Goal: Information Seeking & Learning: Obtain resource

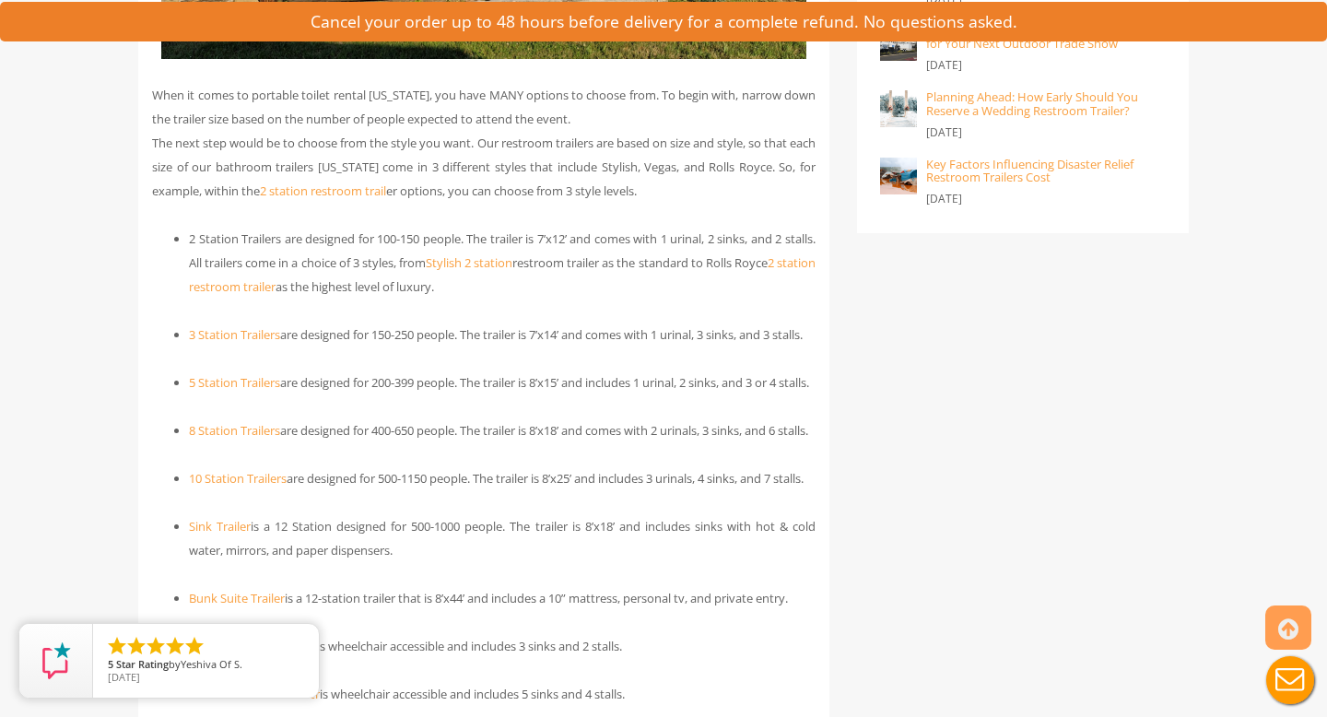
scroll to position [1857, 0]
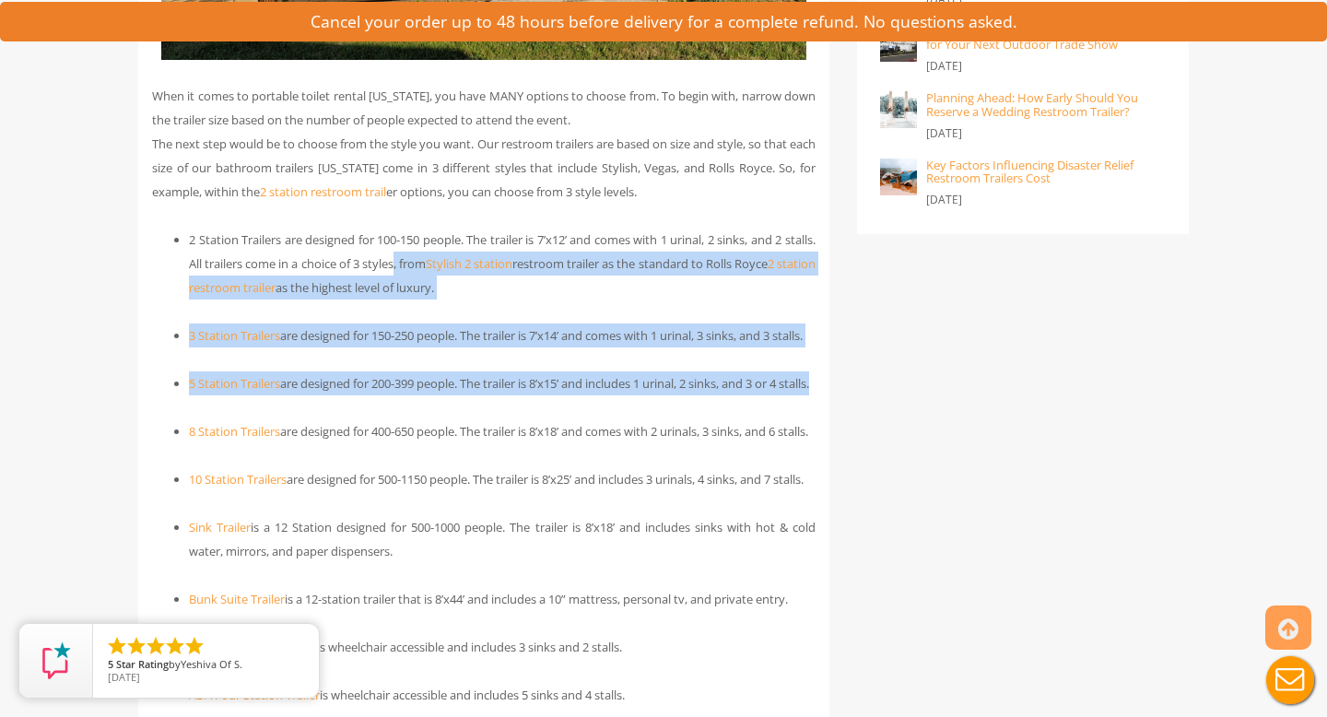
drag, startPoint x: 447, startPoint y: 254, endPoint x: 448, endPoint y: 449, distance: 194.4
click at [448, 449] on ul "2 Station Trailers are designed for 100-150 people. The trailer is 7’x12’ and c…" at bounding box center [483, 563] width 663 height 671
click at [448, 450] on ul "2 Station Trailers are designed for 100-150 people. The trailer is 7’x12’ and c…" at bounding box center [483, 563] width 663 height 671
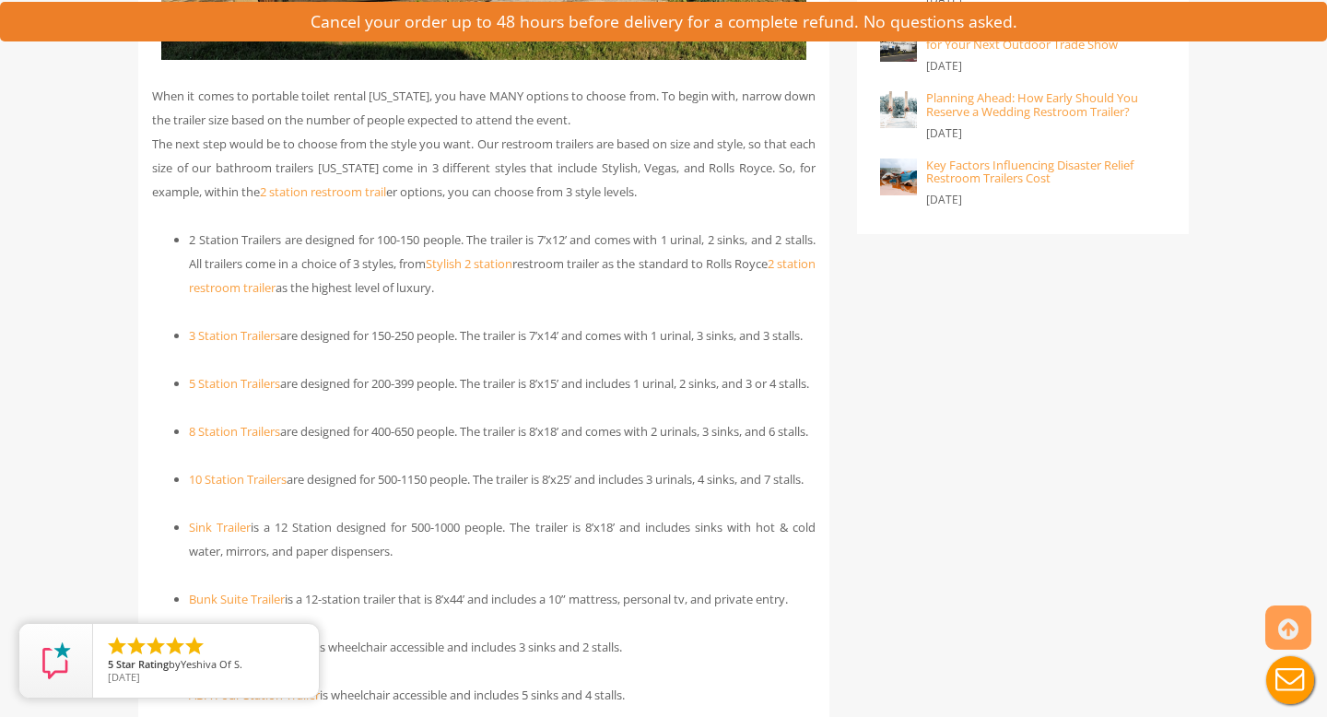
drag, startPoint x: 454, startPoint y: 497, endPoint x: 453, endPoint y: 99, distance: 398.1
click at [488, 395] on li "5 Station Trailers are designed for 200-399 people. The trailer is 8’x15’ and i…" at bounding box center [502, 383] width 627 height 24
drag, startPoint x: 576, startPoint y: 131, endPoint x: 578, endPoint y: 493, distance: 362.1
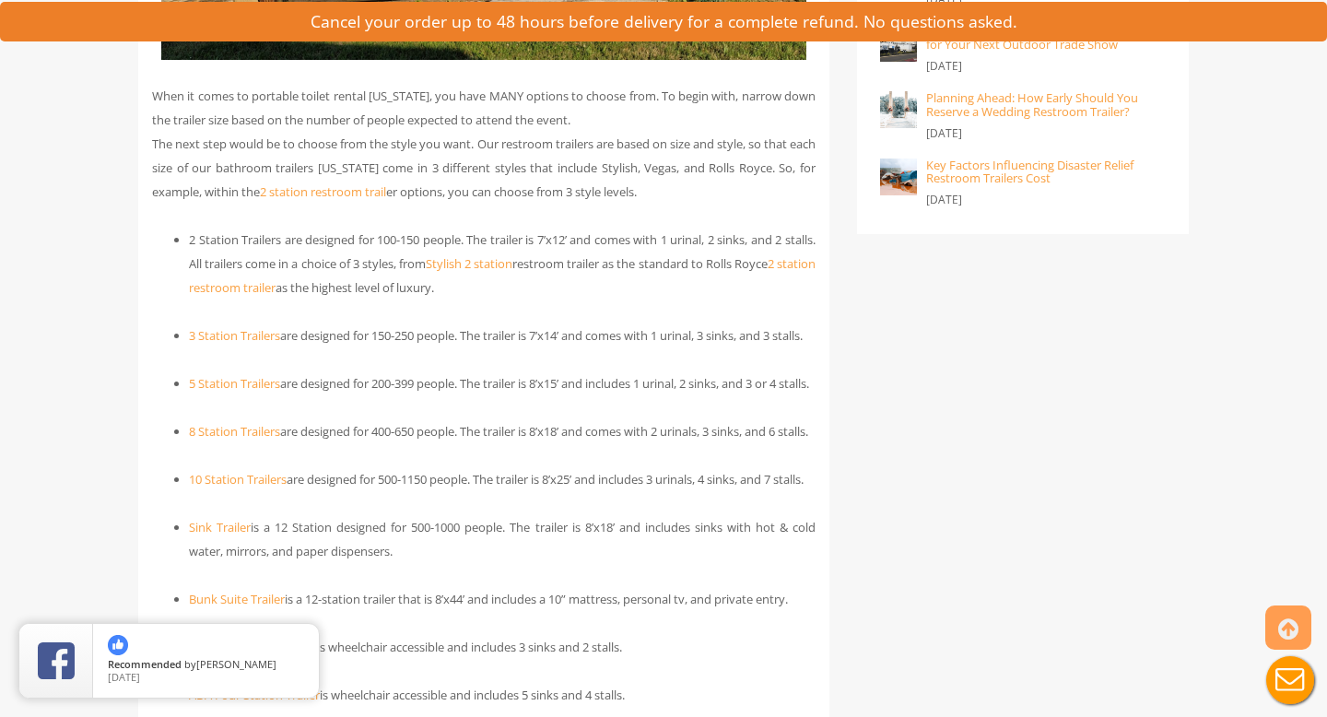
click at [578, 443] on li "8 Station Trailers are designed for 400-650 people. The trailer is 8’x18’ and c…" at bounding box center [502, 431] width 627 height 24
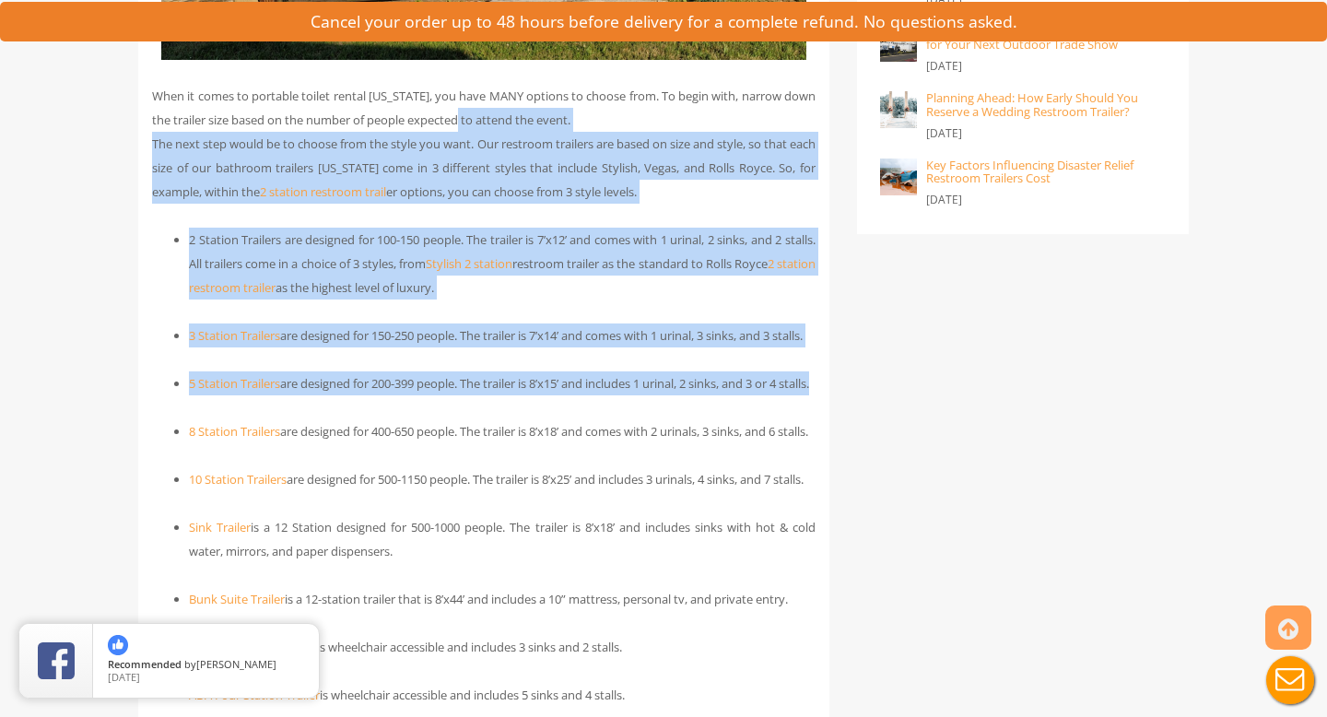
drag, startPoint x: 479, startPoint y: 424, endPoint x: 477, endPoint y: 104, distance: 319.8
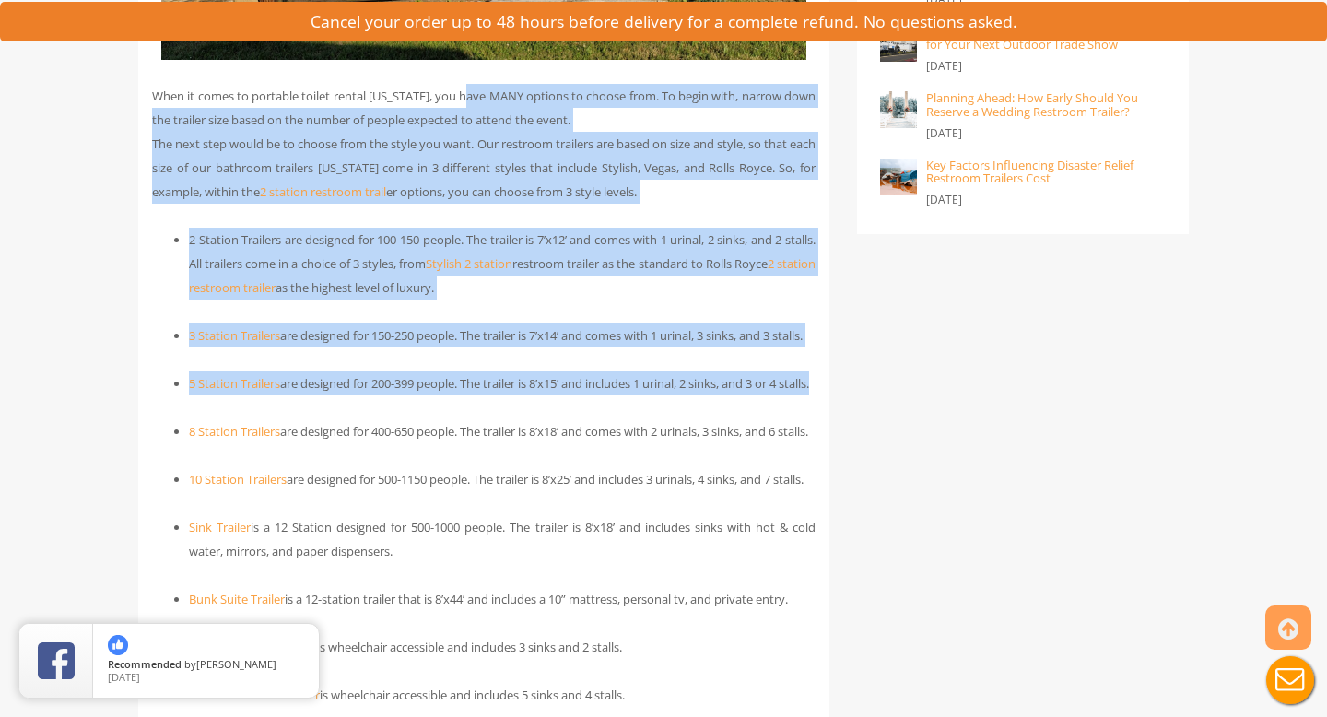
click at [674, 395] on li "5 Station Trailers are designed for 200-399 people. The trailer is 8’x15’ and i…" at bounding box center [502, 383] width 627 height 24
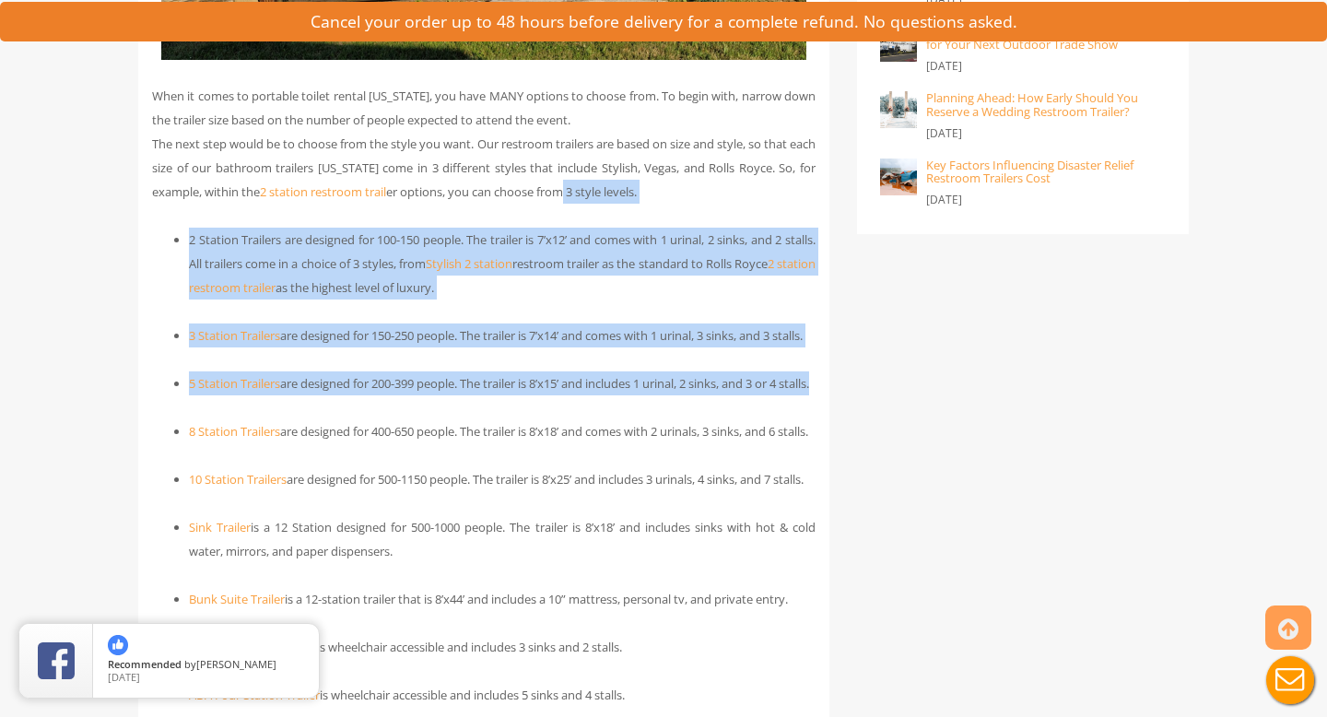
drag, startPoint x: 650, startPoint y: 441, endPoint x: 647, endPoint y: 203, distance: 238.7
click at [647, 203] on p "When it comes to portable toilet rental New Hampshire, you have MANY options to…" at bounding box center [483, 144] width 663 height 120
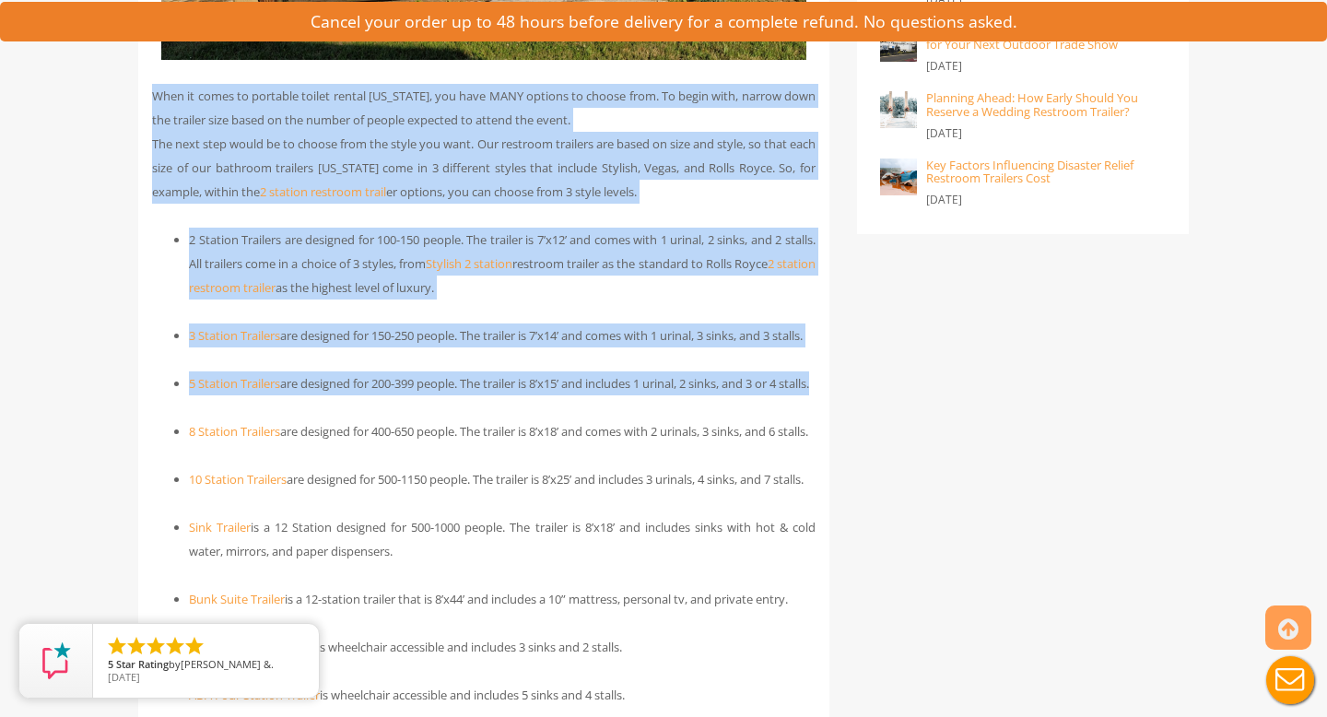
drag, startPoint x: 620, startPoint y: 124, endPoint x: 616, endPoint y: 463, distance: 339.1
click at [616, 463] on ul "2 Station Trailers are designed for 100-150 people. The trailer is 7’x12’ and c…" at bounding box center [483, 563] width 663 height 671
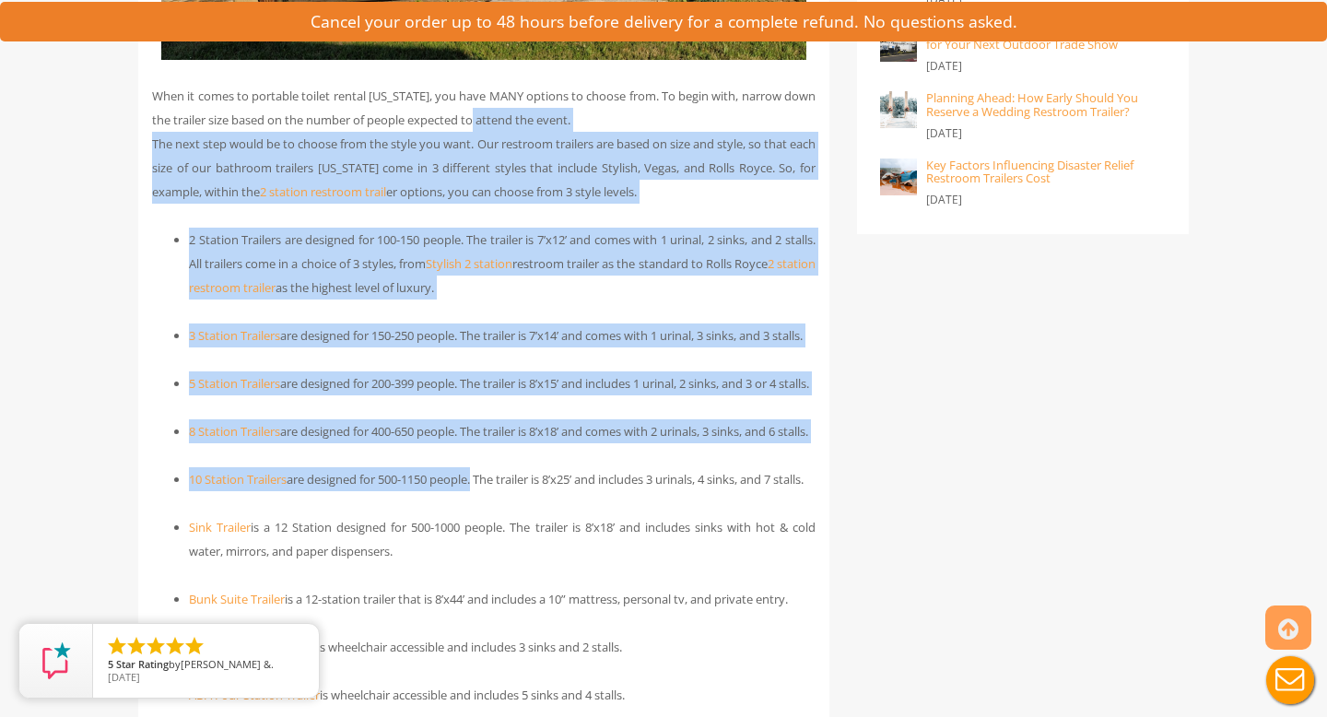
drag, startPoint x: 487, startPoint y: 541, endPoint x: 502, endPoint y: 118, distance: 423.2
click at [565, 395] on li "5 Station Trailers are designed for 200-399 people. The trailer is 8’x15’ and i…" at bounding box center [502, 383] width 627 height 24
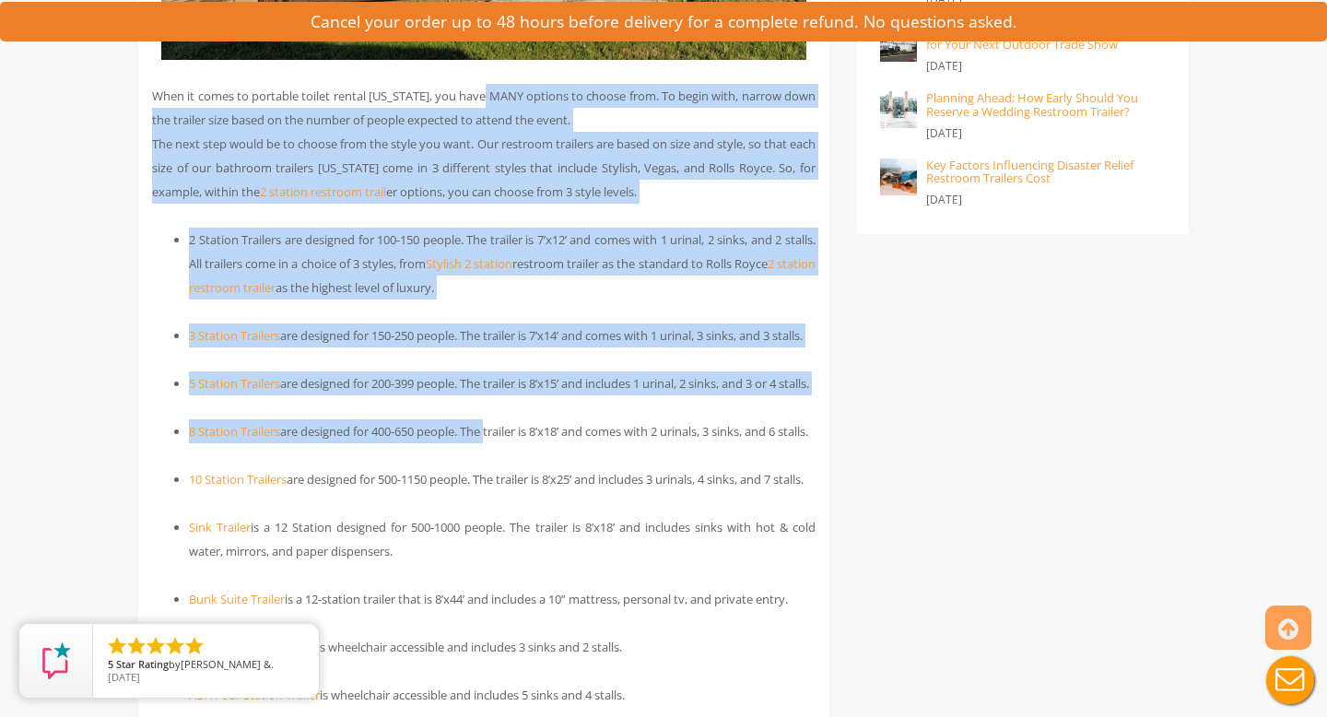
drag, startPoint x: 499, startPoint y: 475, endPoint x: 497, endPoint y: 91, distance: 383.3
click at [497, 90] on p "When it comes to portable toilet rental New Hampshire, you have MANY options to…" at bounding box center [483, 144] width 663 height 120
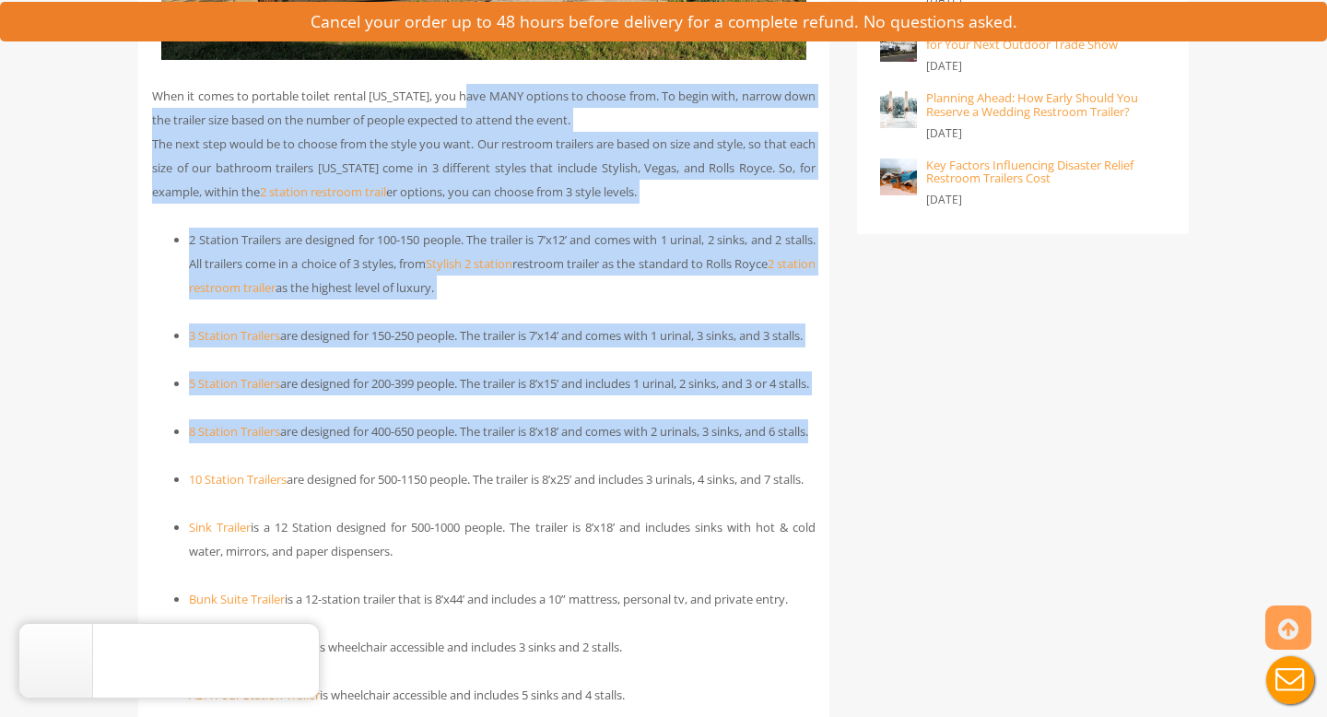
drag, startPoint x: 476, startPoint y: 99, endPoint x: 476, endPoint y: 536, distance: 437.7
click at [475, 536] on ul "2 Station Trailers are designed for 100-150 people. The trailer is 7’x12’ and c…" at bounding box center [483, 563] width 663 height 671
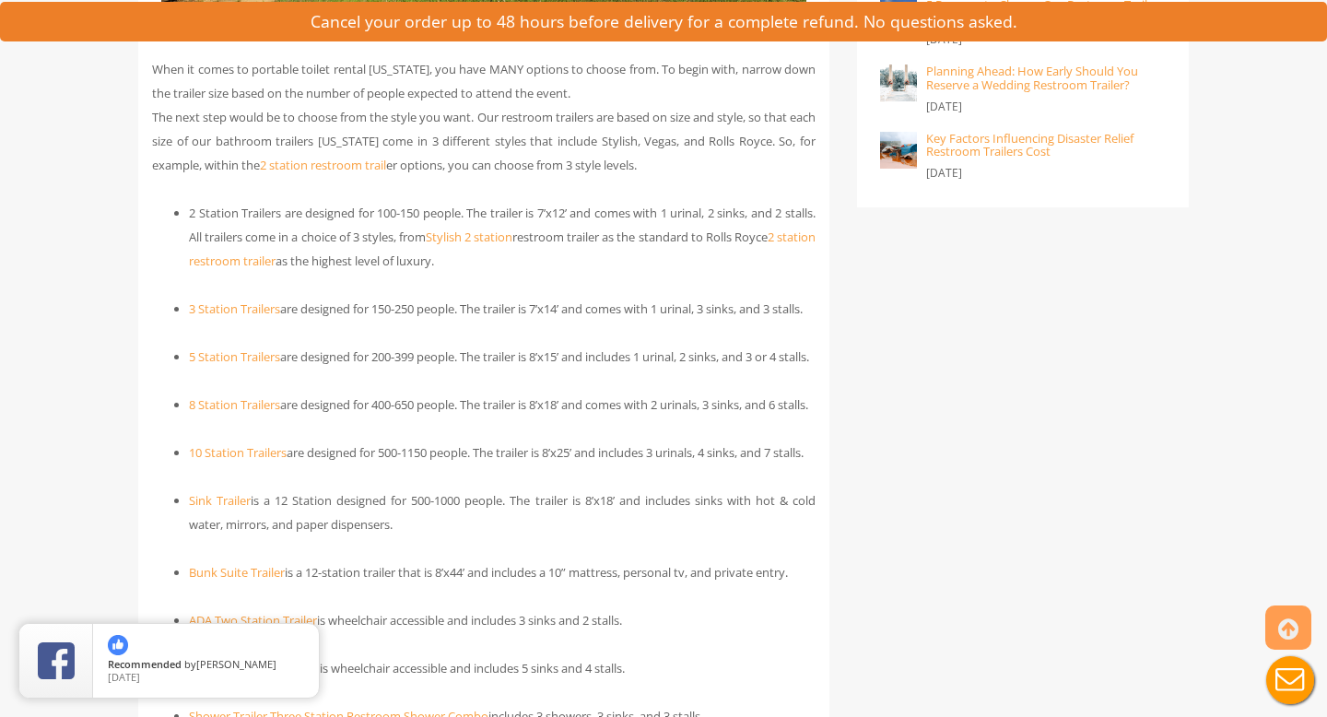
scroll to position [1888, 0]
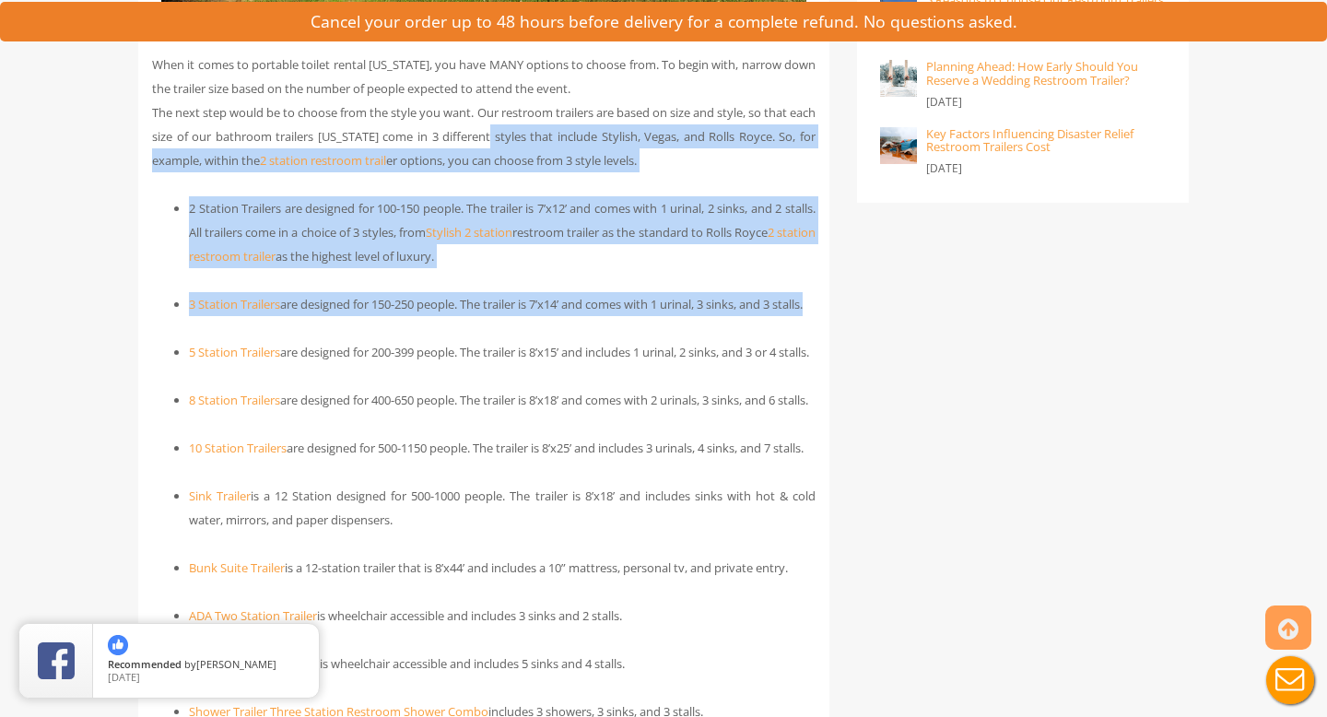
drag, startPoint x: 539, startPoint y: 132, endPoint x: 539, endPoint y: 359, distance: 227.6
click at [539, 359] on ul "2 Station Trailers are designed for 100-150 people. The trailer is 7’x12’ and c…" at bounding box center [483, 531] width 663 height 671
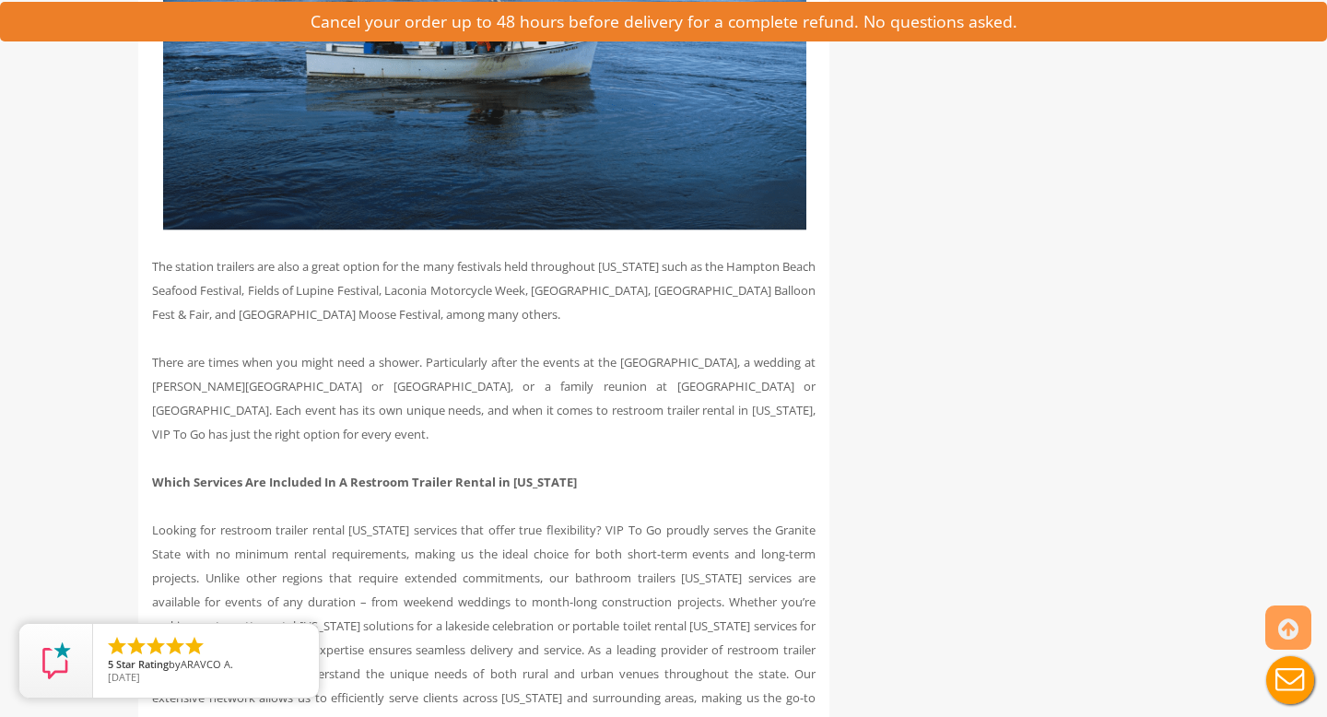
scroll to position [2944, 0]
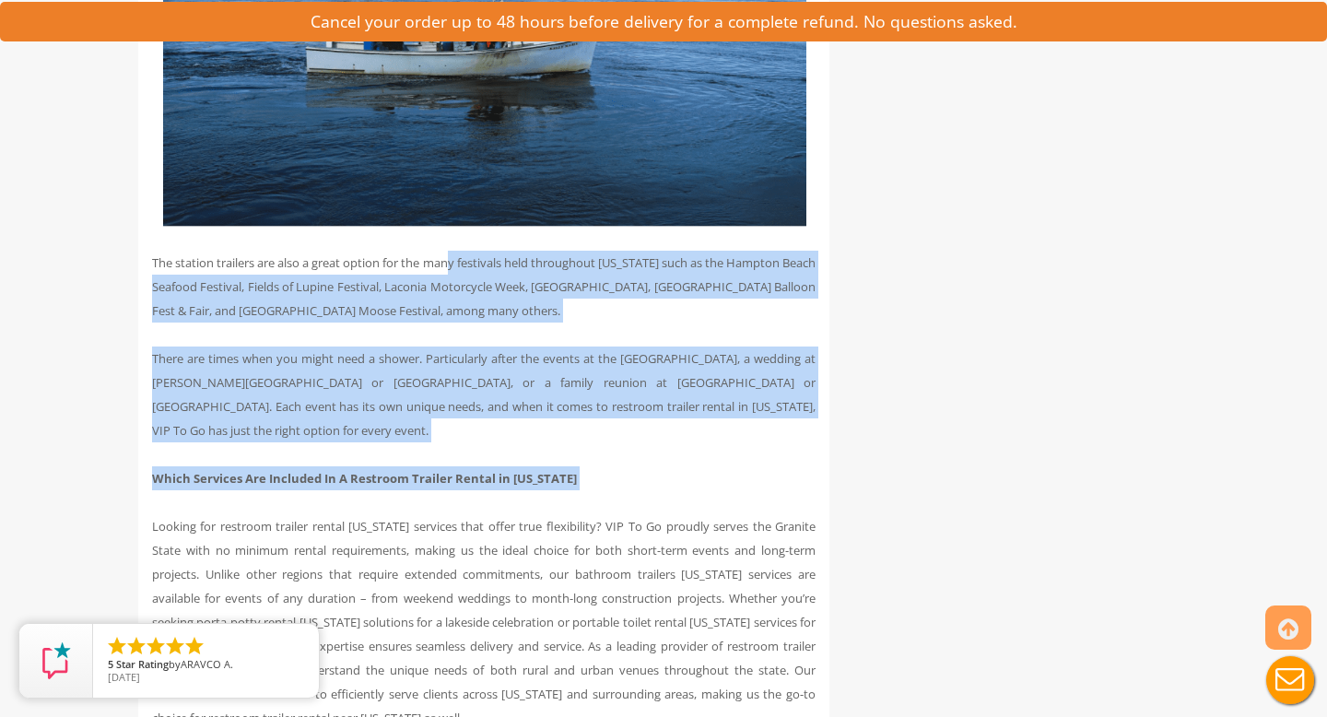
drag, startPoint x: 481, startPoint y: 366, endPoint x: 483, endPoint y: 595, distance: 229.5
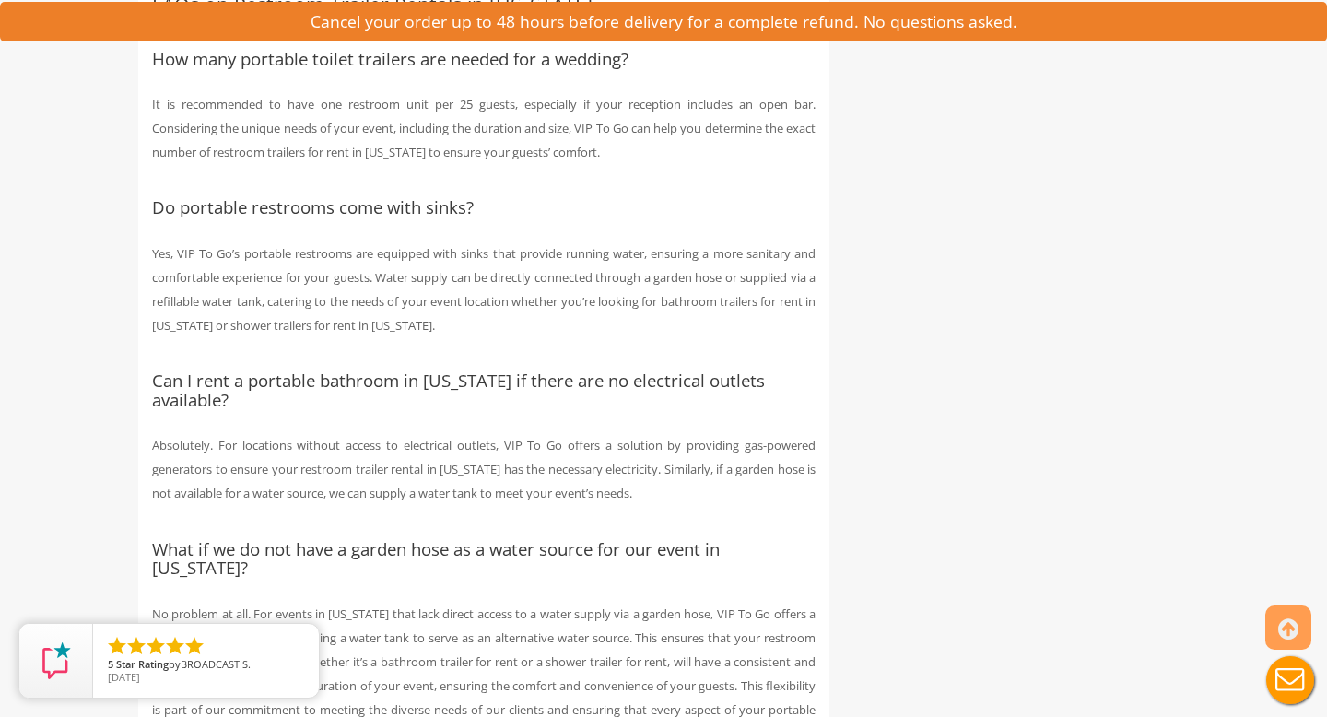
scroll to position [8101, 0]
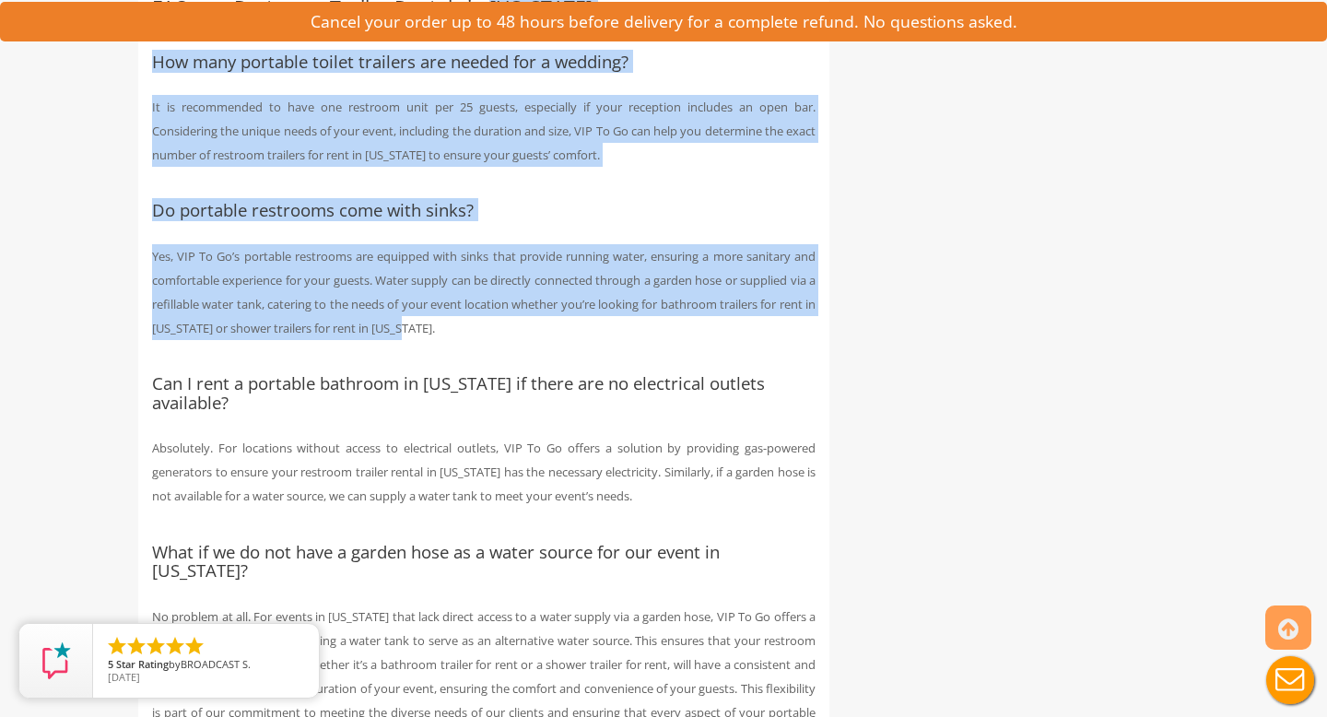
drag, startPoint x: 485, startPoint y: 154, endPoint x: 463, endPoint y: 470, distance: 316.8
click at [463, 340] on p "Yes, VIP To Go’s portable restrooms are equipped with sinks that provide runnin…" at bounding box center [483, 292] width 663 height 96
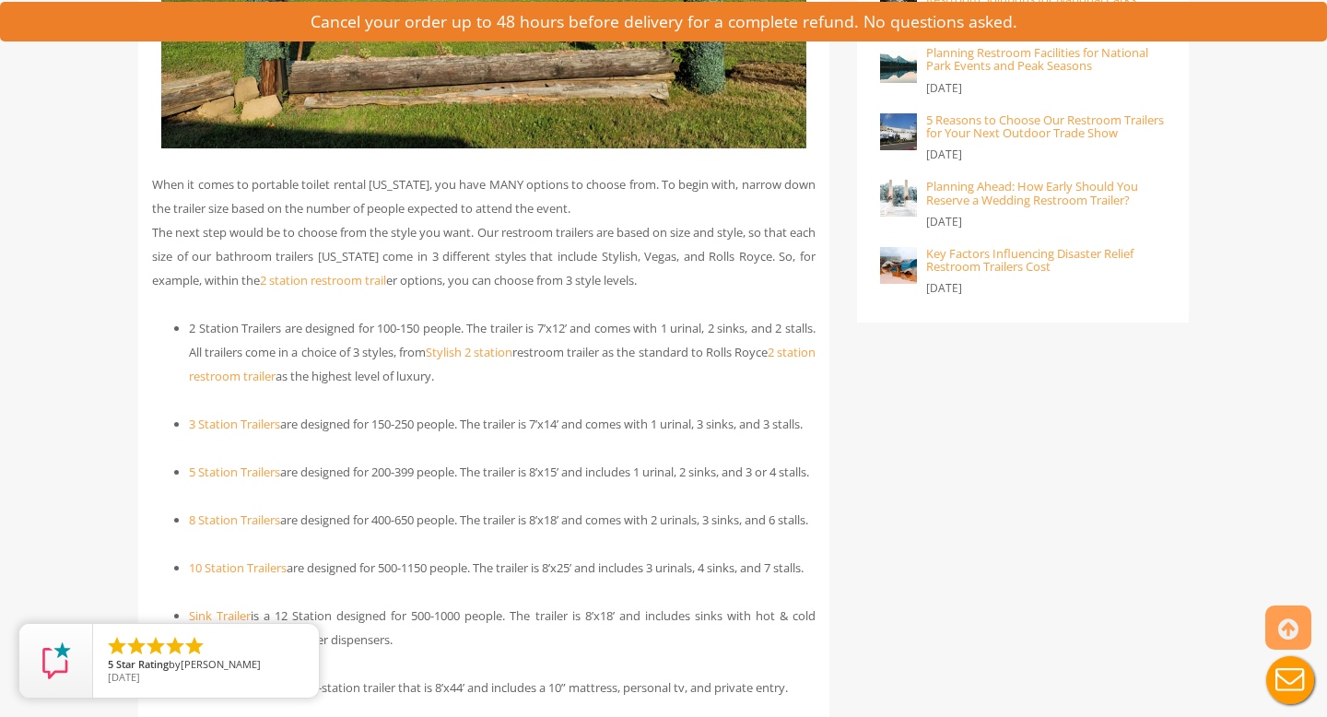
scroll to position [1775, 0]
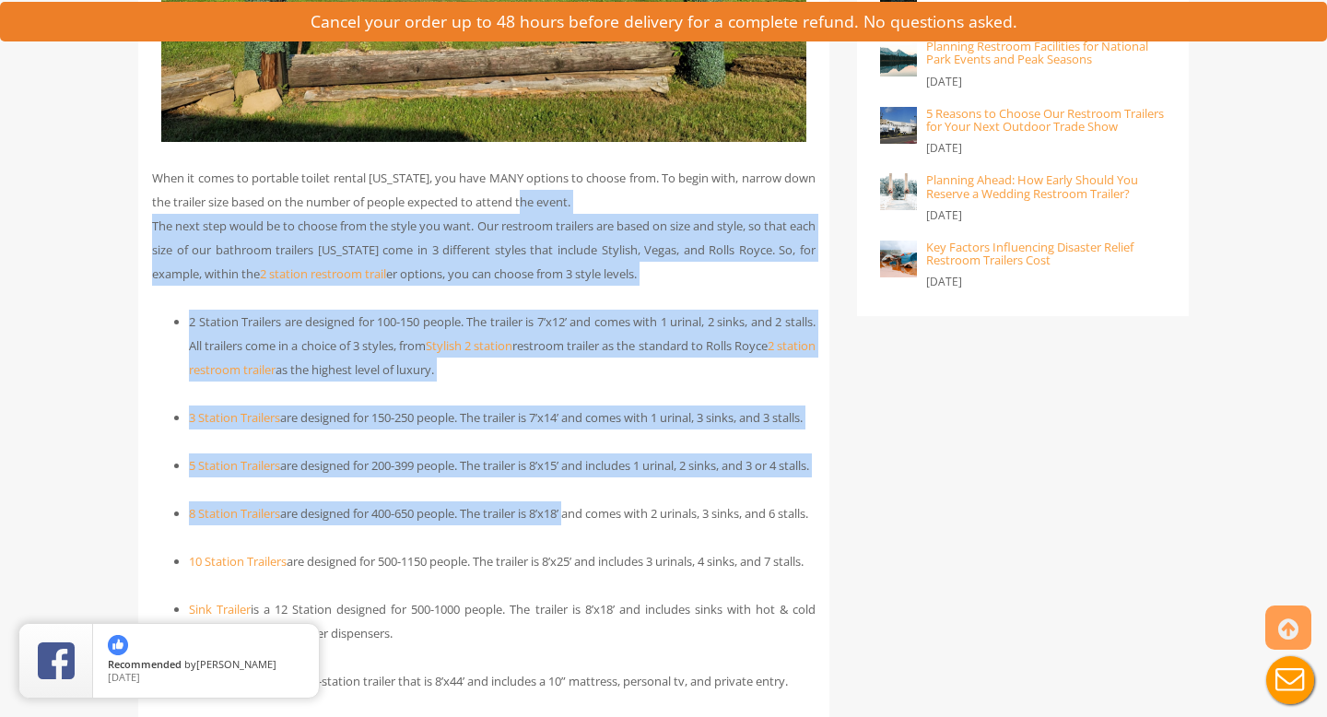
drag, startPoint x: 583, startPoint y: 558, endPoint x: 546, endPoint y: 206, distance: 353.9
click at [546, 206] on p "When it comes to portable toilet rental New Hampshire, you have MANY options to…" at bounding box center [483, 226] width 663 height 120
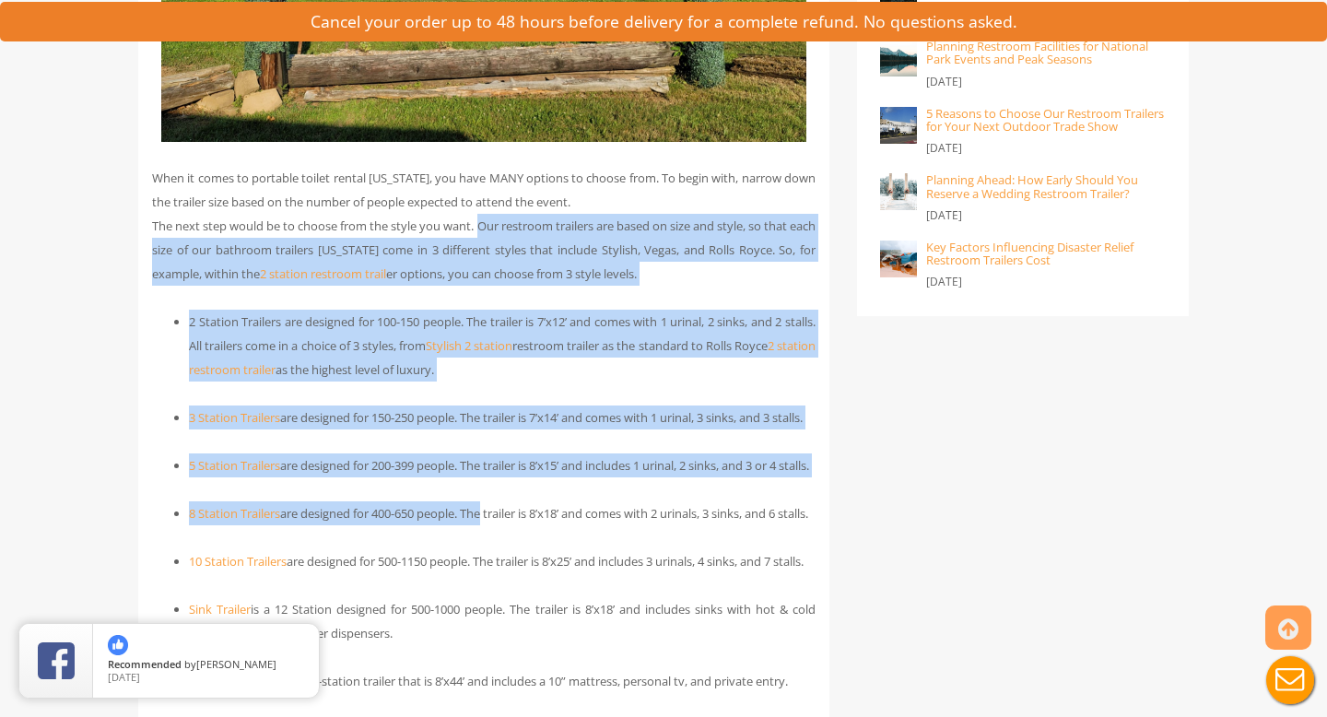
drag, startPoint x: 491, startPoint y: 557, endPoint x: 484, endPoint y: 229, distance: 327.2
click at [484, 229] on p "When it comes to portable toilet rental New Hampshire, you have MANY options to…" at bounding box center [483, 226] width 663 height 120
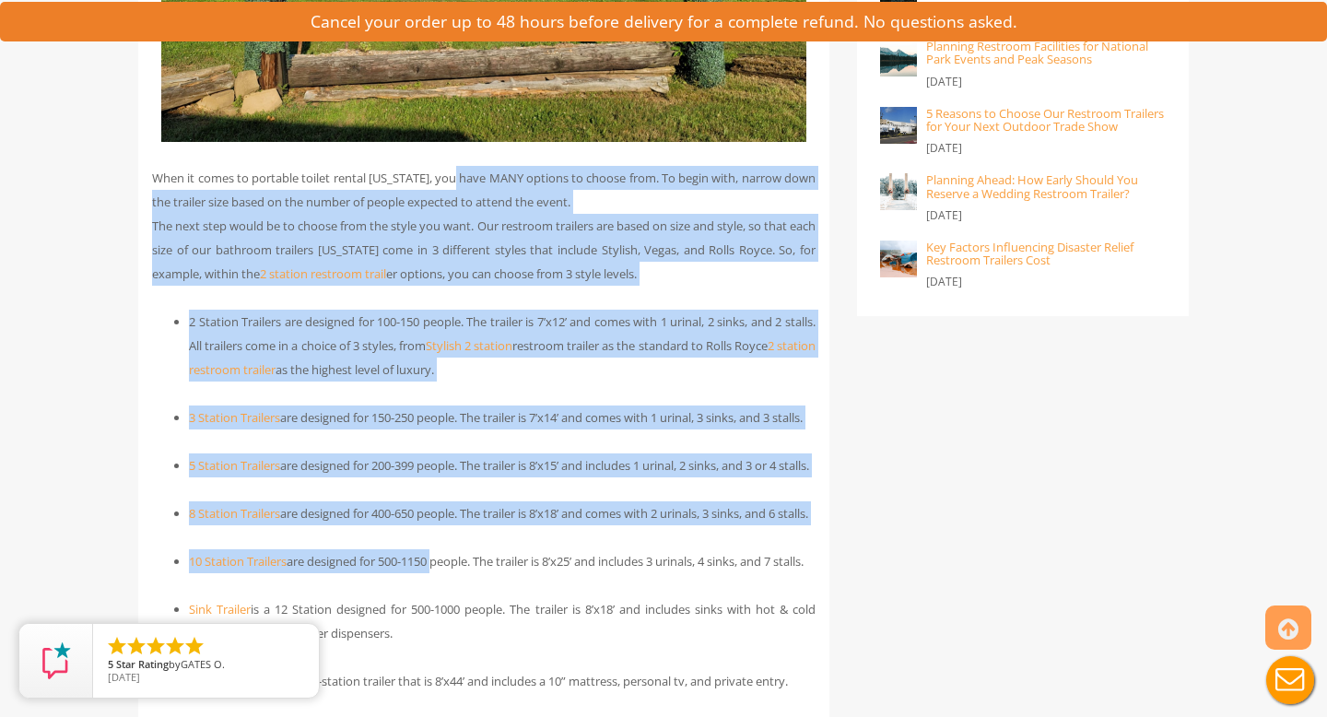
drag, startPoint x: 465, startPoint y: 180, endPoint x: 445, endPoint y: 631, distance: 452.0
click at [445, 573] on li "10 Station Trailers are designed for 500-1150 people. The trailer is 8’x25’ and…" at bounding box center [502, 561] width 627 height 24
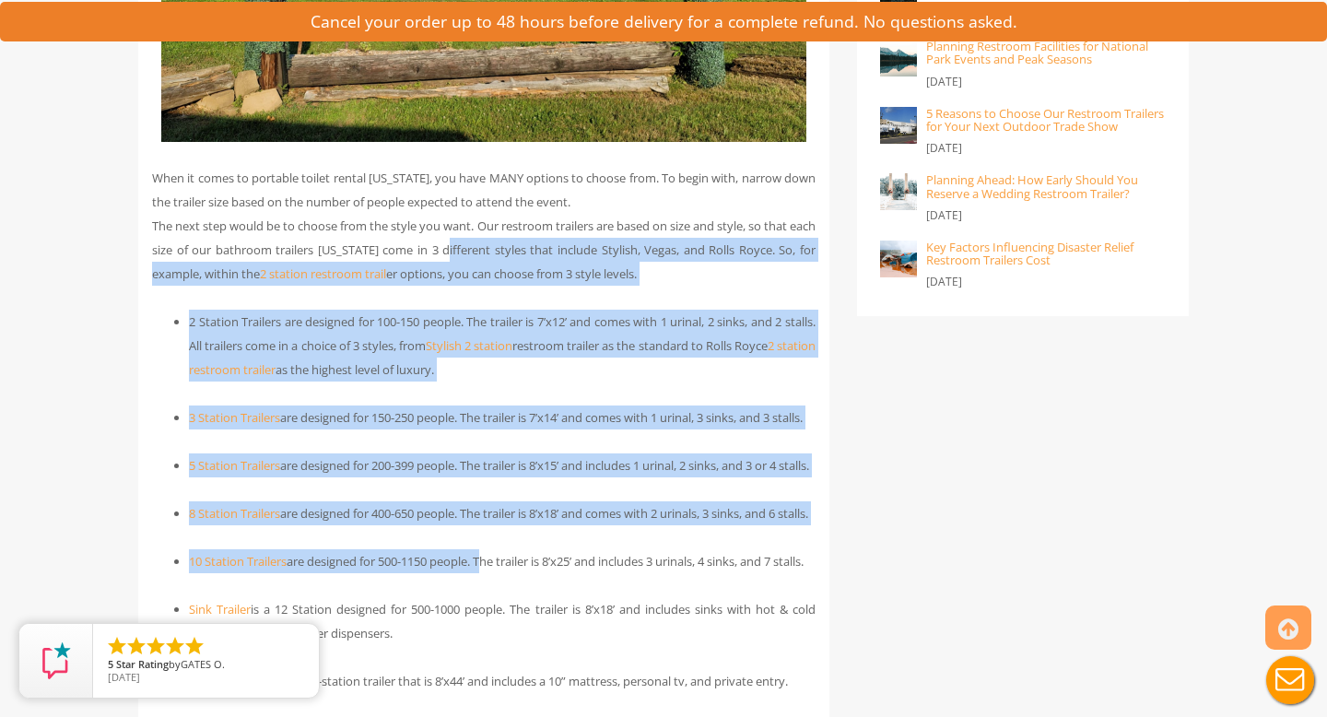
drag, startPoint x: 493, startPoint y: 632, endPoint x: 497, endPoint y: 255, distance: 376.9
click at [464, 198] on p "When it comes to portable toilet rental New Hampshire, you have MANY options to…" at bounding box center [483, 226] width 663 height 120
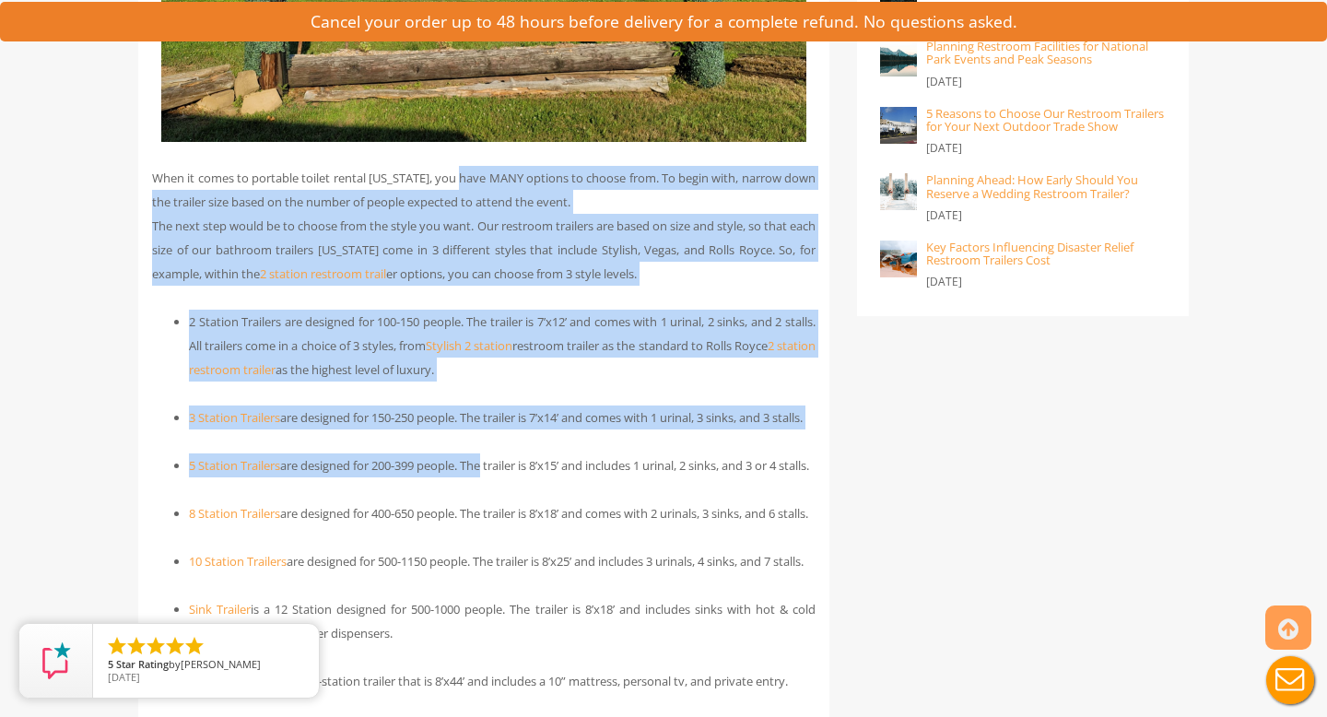
drag, startPoint x: 475, startPoint y: 178, endPoint x: 499, endPoint y: 488, distance: 311.5
click at [499, 477] on li "5 Station Trailers are designed for 200-399 people. The trailer is 8’x15’ and i…" at bounding box center [502, 465] width 627 height 24
drag, startPoint x: 538, startPoint y: 488, endPoint x: 494, endPoint y: 170, distance: 321.0
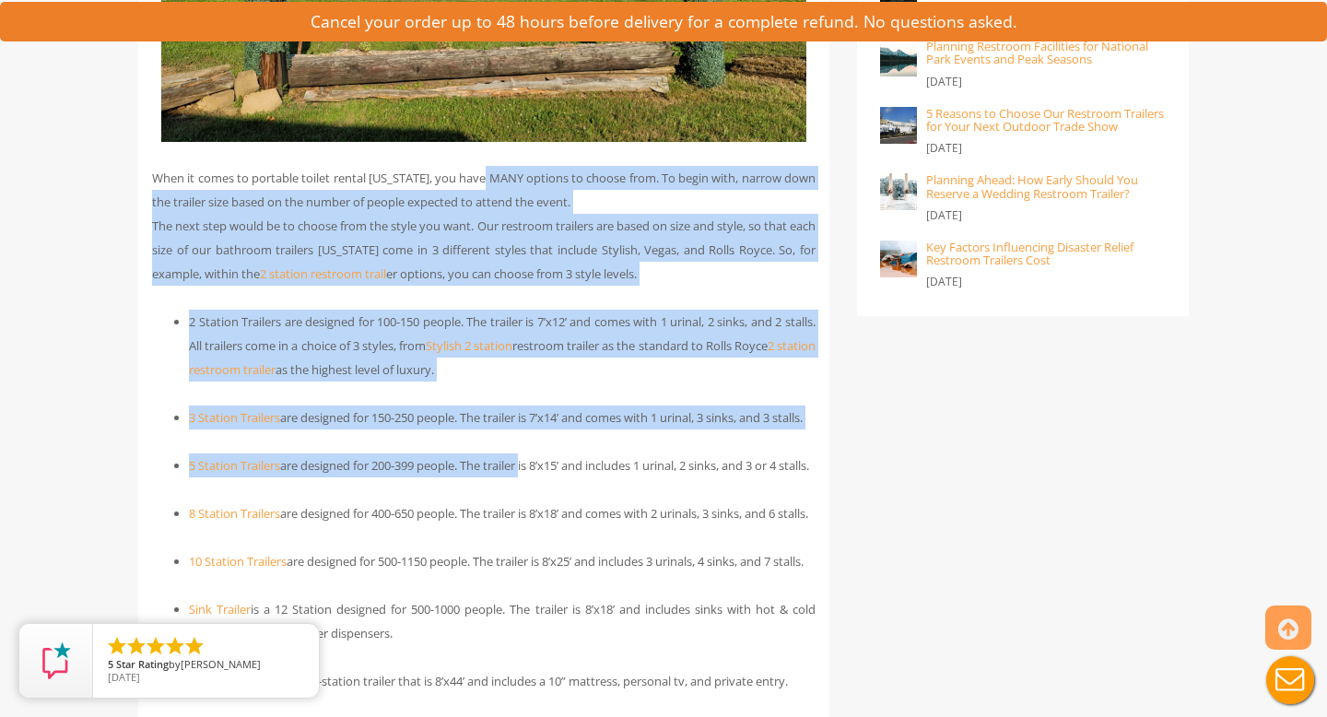
click at [494, 170] on p "When it comes to portable toilet rental New Hampshire, you have MANY options to…" at bounding box center [483, 226] width 663 height 120
drag, startPoint x: 486, startPoint y: 169, endPoint x: 510, endPoint y: 483, distance: 315.2
click at [510, 477] on li "5 Station Trailers are designed for 200-399 people. The trailer is 8’x15’ and i…" at bounding box center [502, 465] width 627 height 24
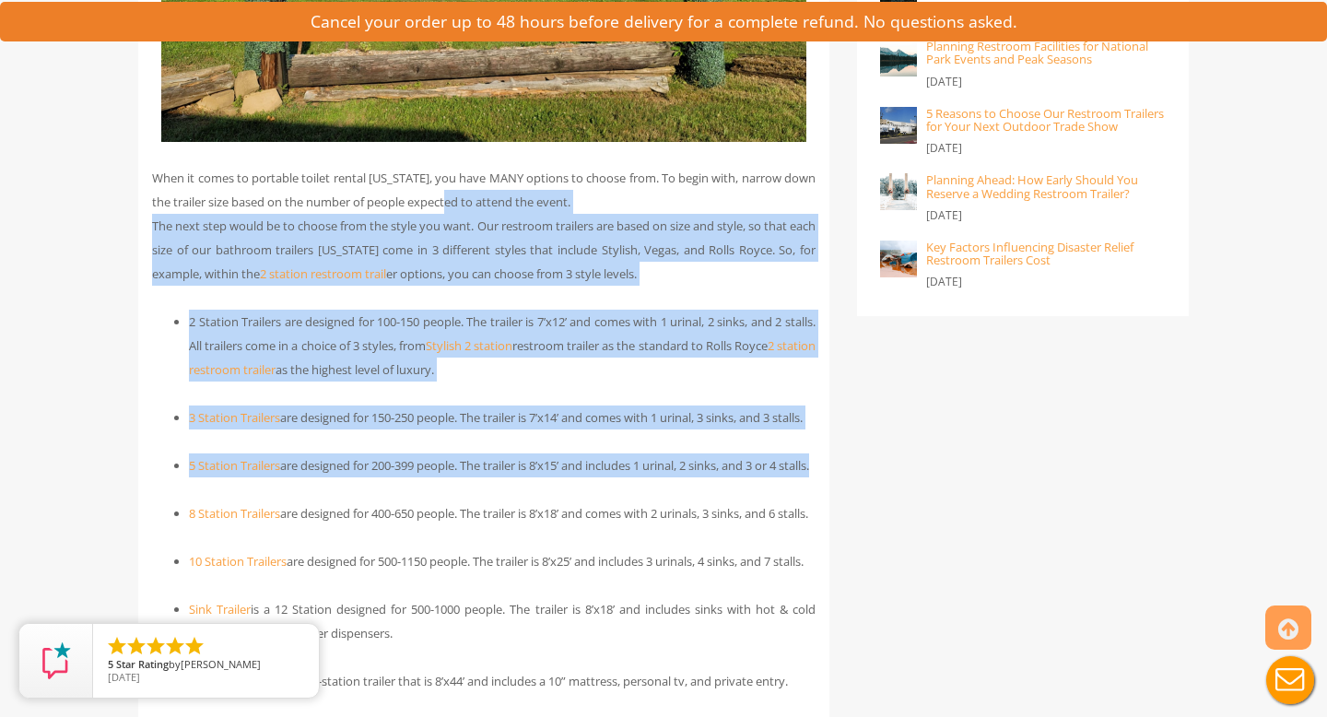
drag, startPoint x: 478, startPoint y: 504, endPoint x: 465, endPoint y: 199, distance: 305.3
click at [465, 199] on p "When it comes to portable toilet rental New Hampshire, you have MANY options to…" at bounding box center [483, 226] width 663 height 120
drag, startPoint x: 469, startPoint y: 187, endPoint x: 498, endPoint y: 580, distance: 393.6
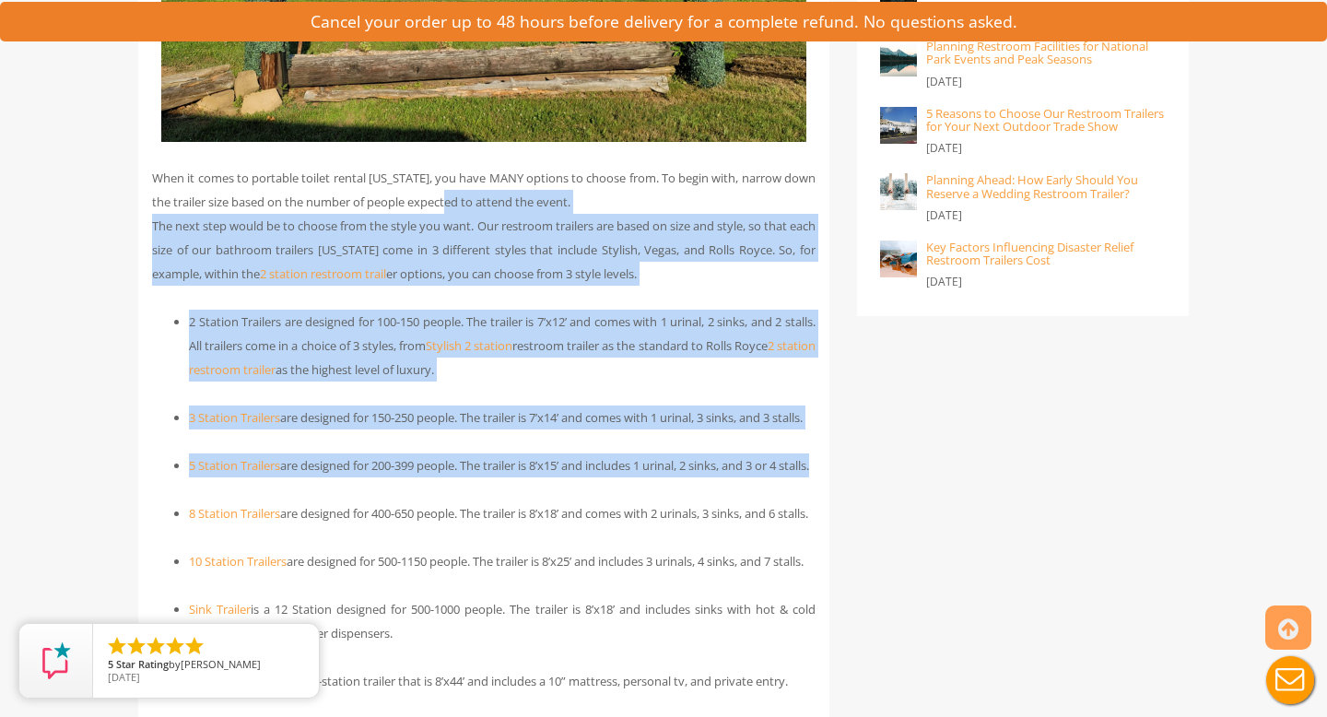
click at [498, 525] on li "8 Station Trailers are designed for 400-650 people. The trailer is 8’x18’ and c…" at bounding box center [502, 513] width 627 height 24
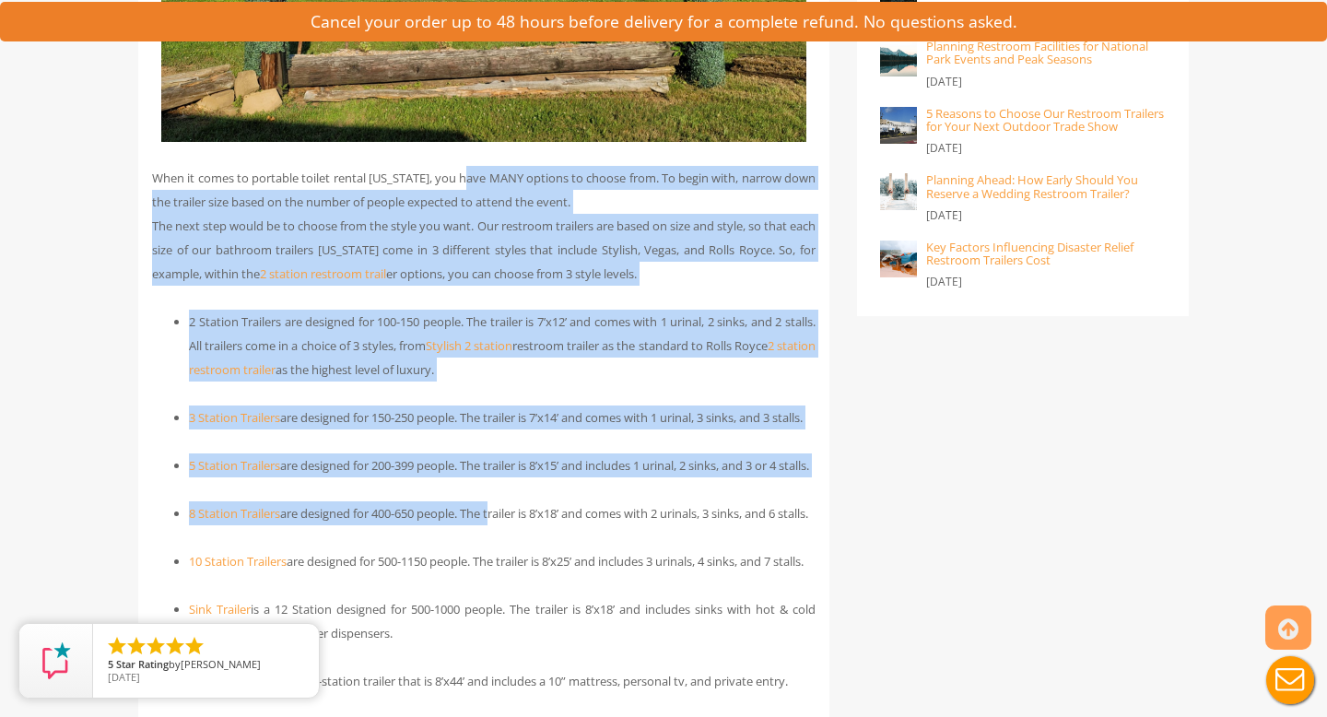
drag, startPoint x: 506, startPoint y: 565, endPoint x: 477, endPoint y: 186, distance: 379.8
click at [476, 187] on p "When it comes to portable toilet rental New Hampshire, you have MANY options to…" at bounding box center [483, 226] width 663 height 120
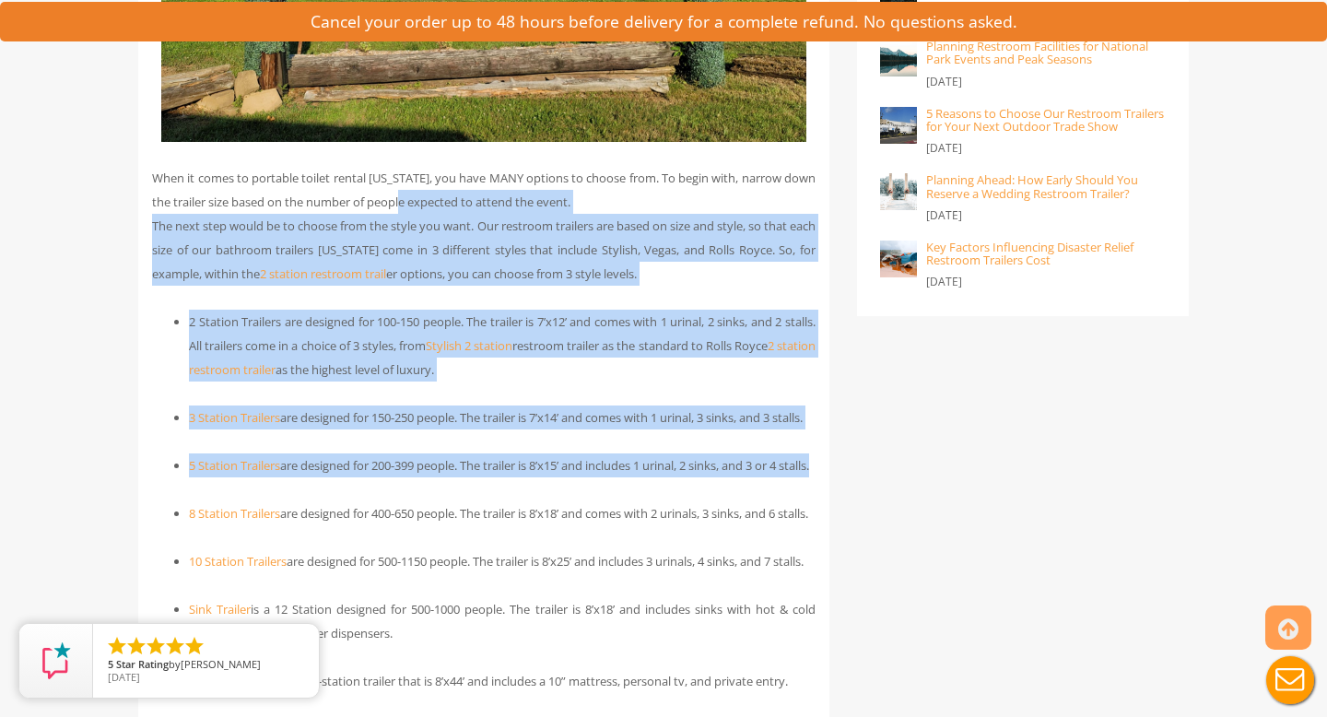
drag, startPoint x: 419, startPoint y: 193, endPoint x: 532, endPoint y: 510, distance: 336.3
click at [532, 477] on li "5 Station Trailers are designed for 200-399 people. The trailer is 8’x15’ and i…" at bounding box center [502, 465] width 627 height 24
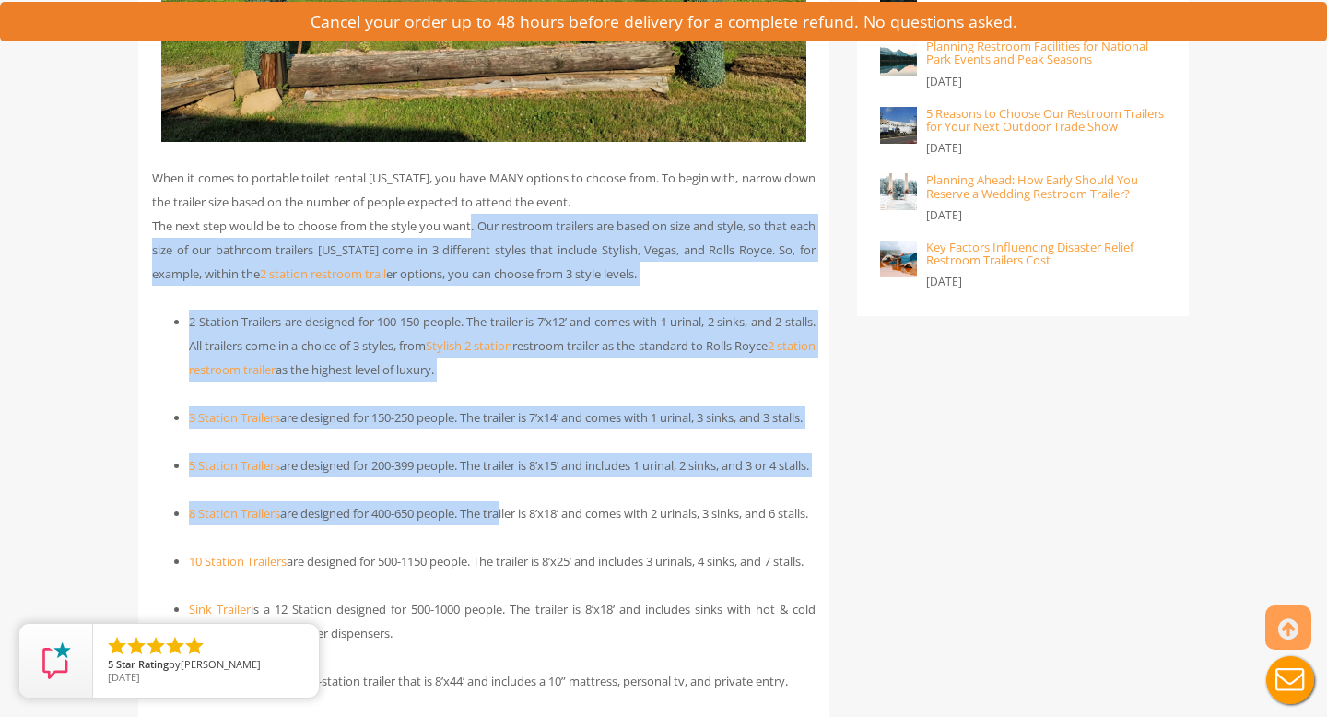
drag, startPoint x: 511, startPoint y: 558, endPoint x: 475, endPoint y: 216, distance: 344.7
click at [475, 216] on p "When it comes to portable toilet rental New Hampshire, you have MANY options to…" at bounding box center [483, 226] width 663 height 120
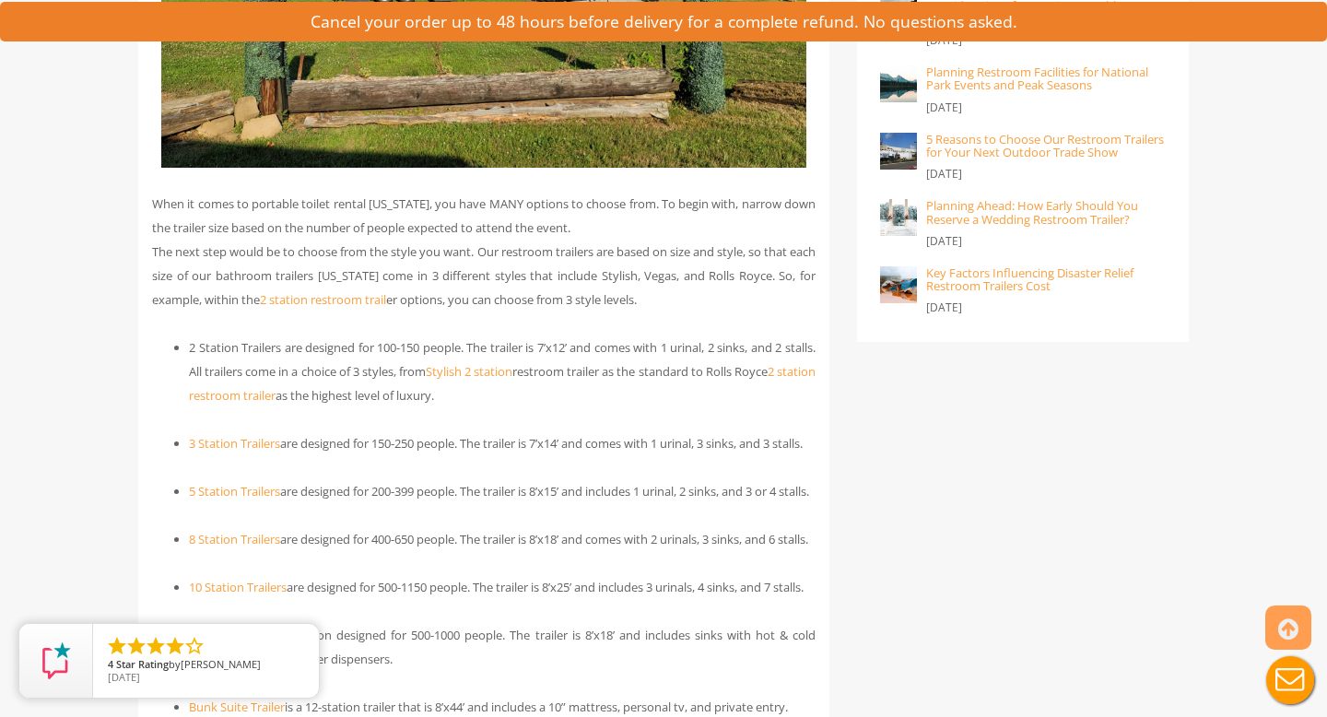
scroll to position [1748, 0]
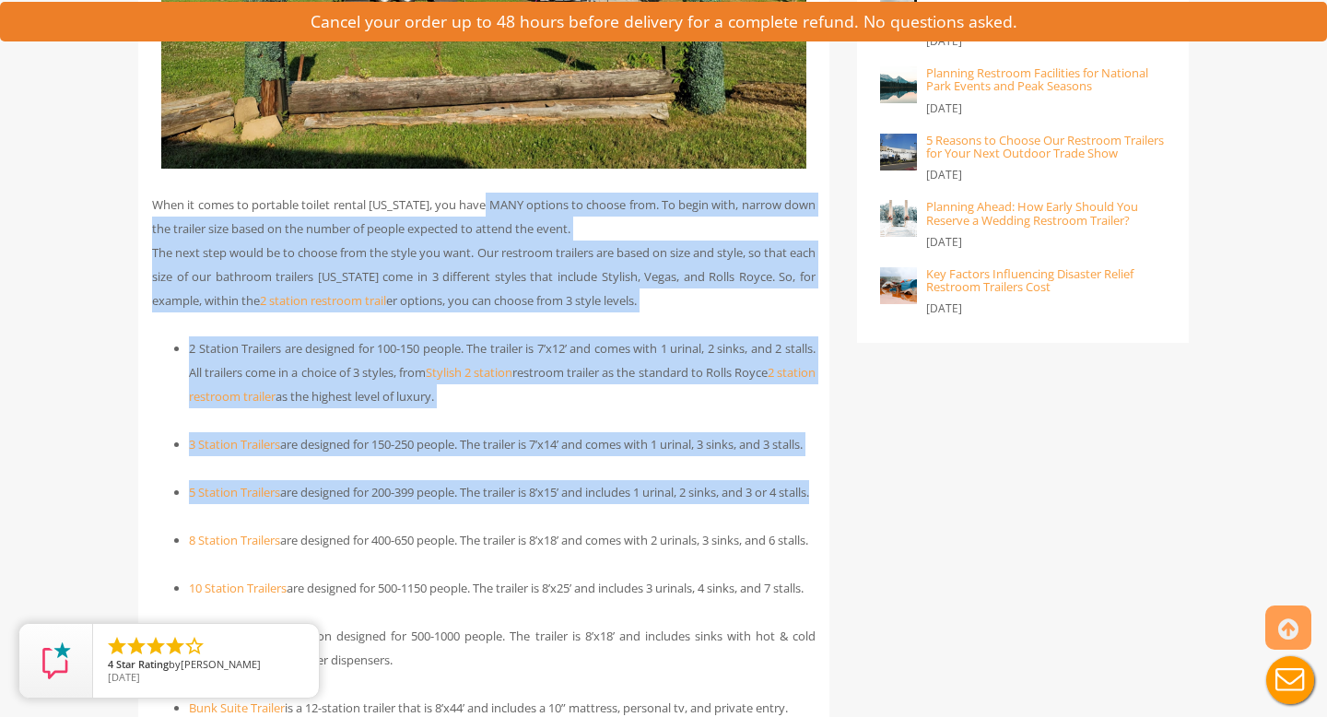
drag, startPoint x: 498, startPoint y: 211, endPoint x: 472, endPoint y: 548, distance: 338.2
click at [472, 504] on li "5 Station Trailers are designed for 200-399 people. The trailer is 8’x15’ and i…" at bounding box center [502, 492] width 627 height 24
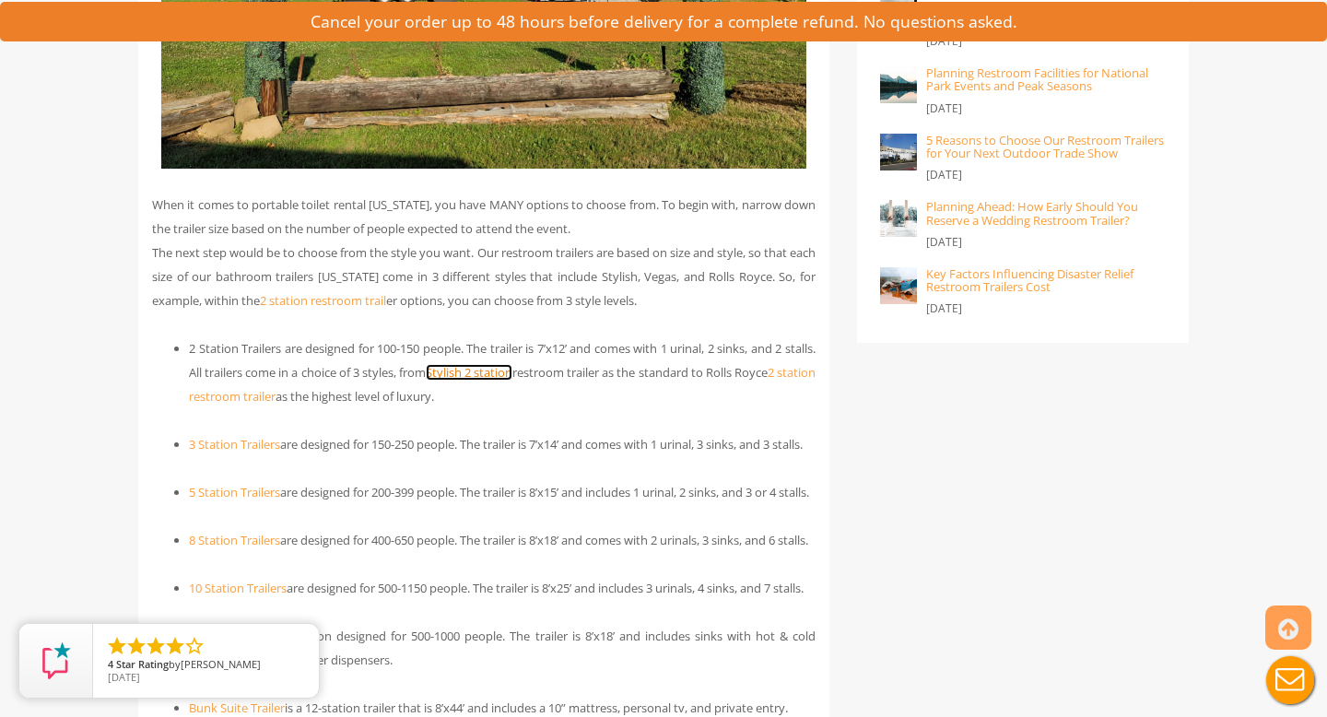
click at [512, 372] on link "Stylish 2 station" at bounding box center [469, 372] width 87 height 17
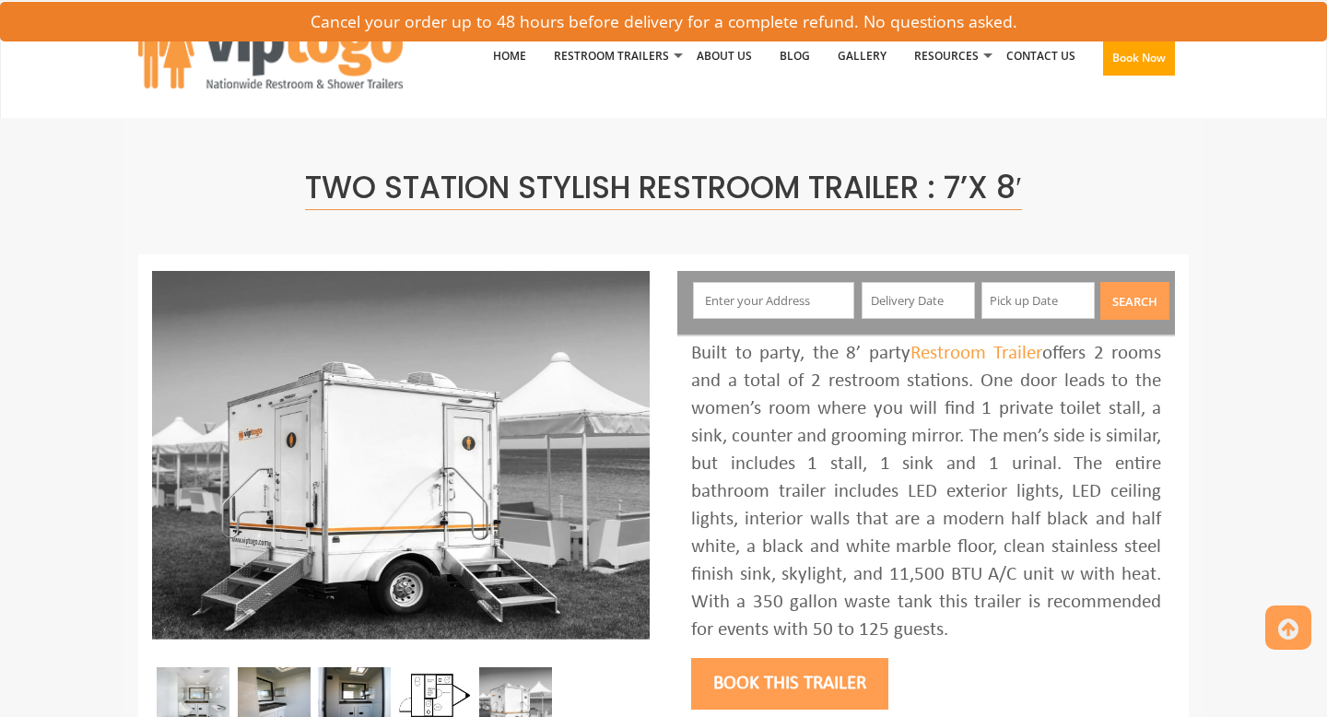
click at [210, 667] on img at bounding box center [193, 699] width 73 height 65
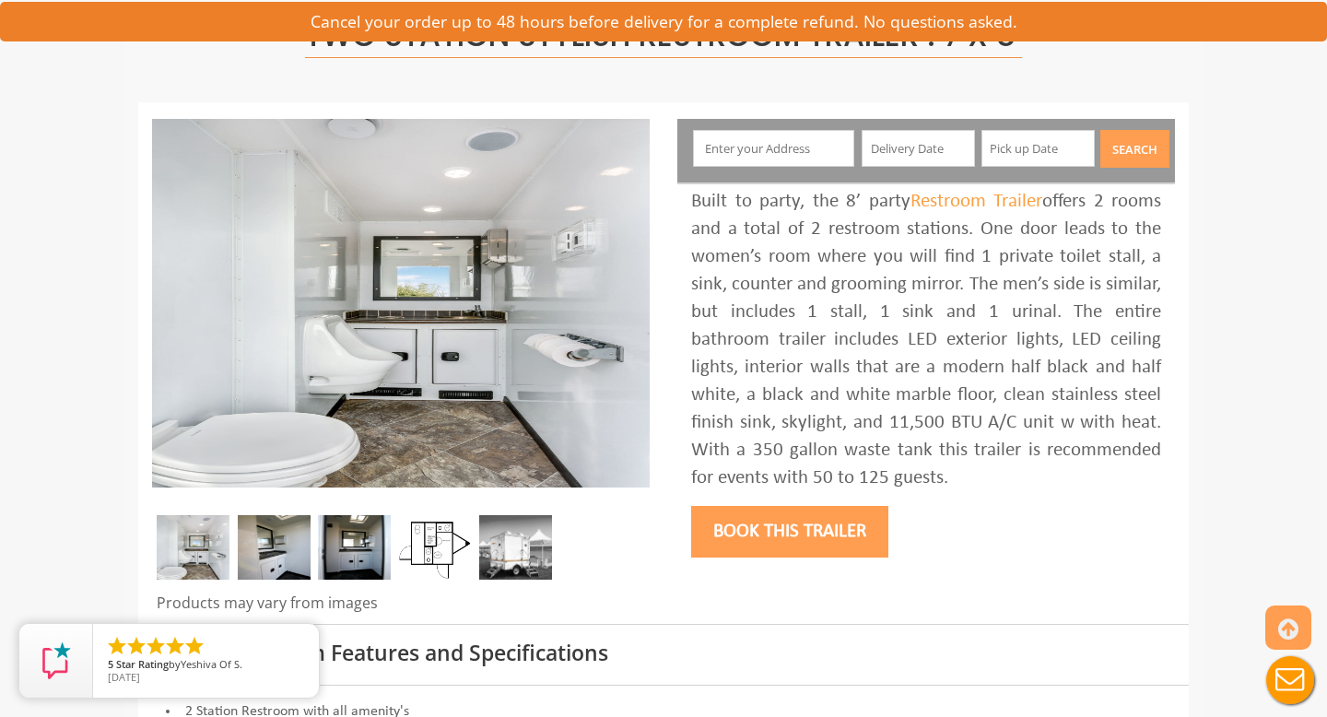
click at [264, 557] on img at bounding box center [274, 547] width 73 height 65
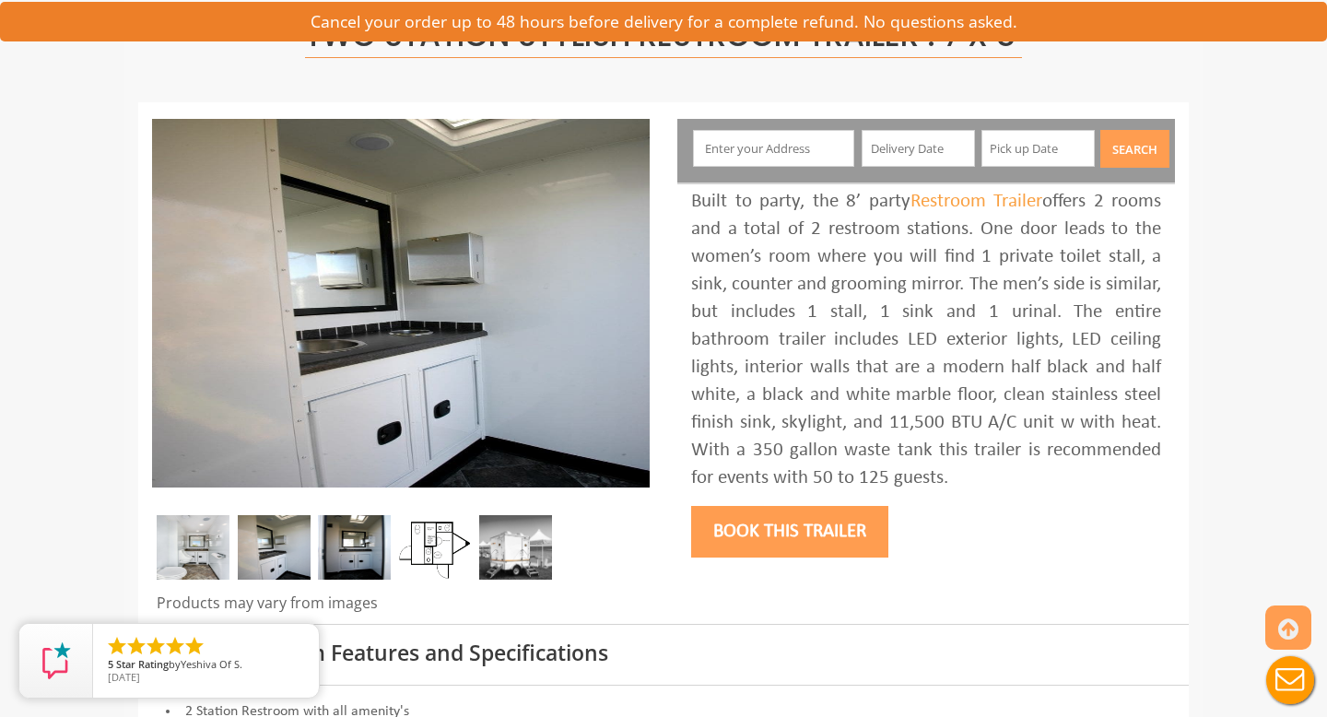
click at [428, 540] on img at bounding box center [435, 547] width 73 height 65
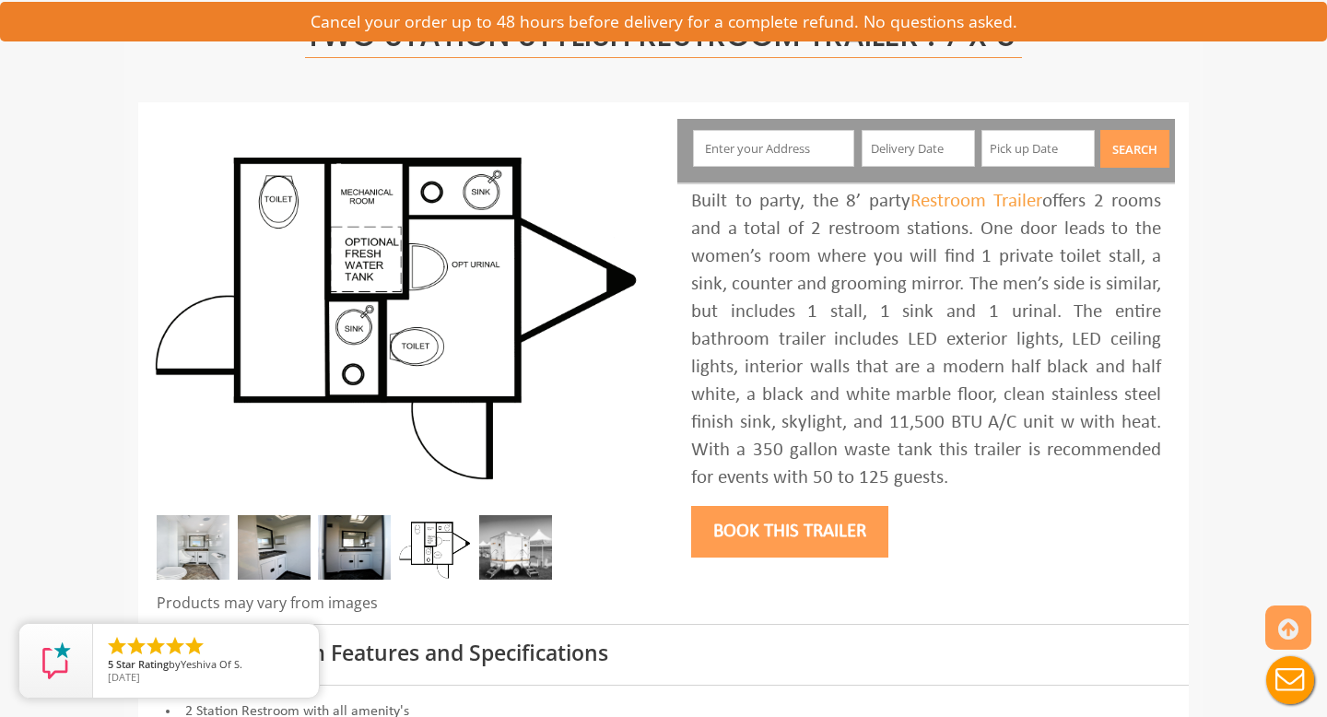
click at [525, 551] on img at bounding box center [515, 547] width 73 height 65
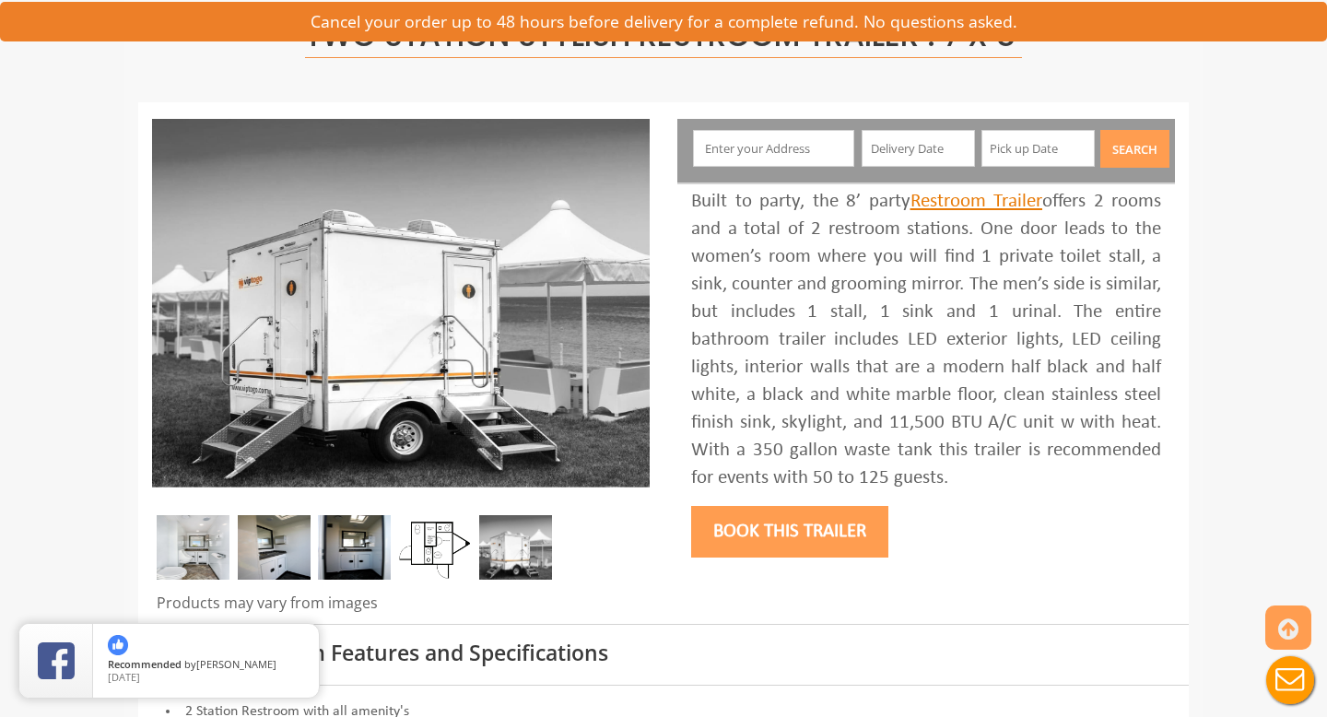
drag, startPoint x: 945, startPoint y: 471, endPoint x: 930, endPoint y: 204, distance: 267.7
click at [930, 204] on div "Built to party, the 8’ party Restroom Trailer offers 2 rooms and a total of 2 r…" at bounding box center [926, 340] width 470 height 304
click at [930, 205] on link "Restroom Trailer" at bounding box center [976, 201] width 133 height 19
click at [756, 349] on div "Built to party, the 8’ party Restroom Trailer offers 2 rooms and a total of 2 r…" at bounding box center [926, 340] width 470 height 304
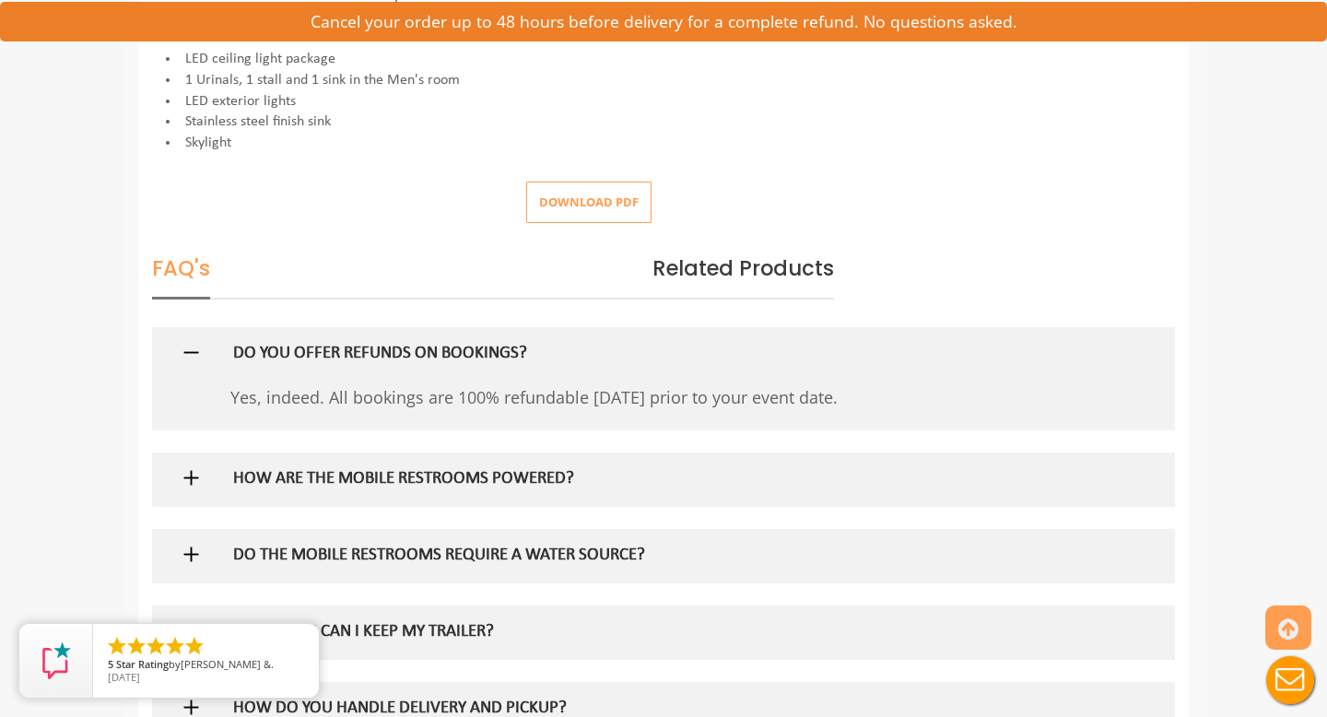
scroll to position [823, 0]
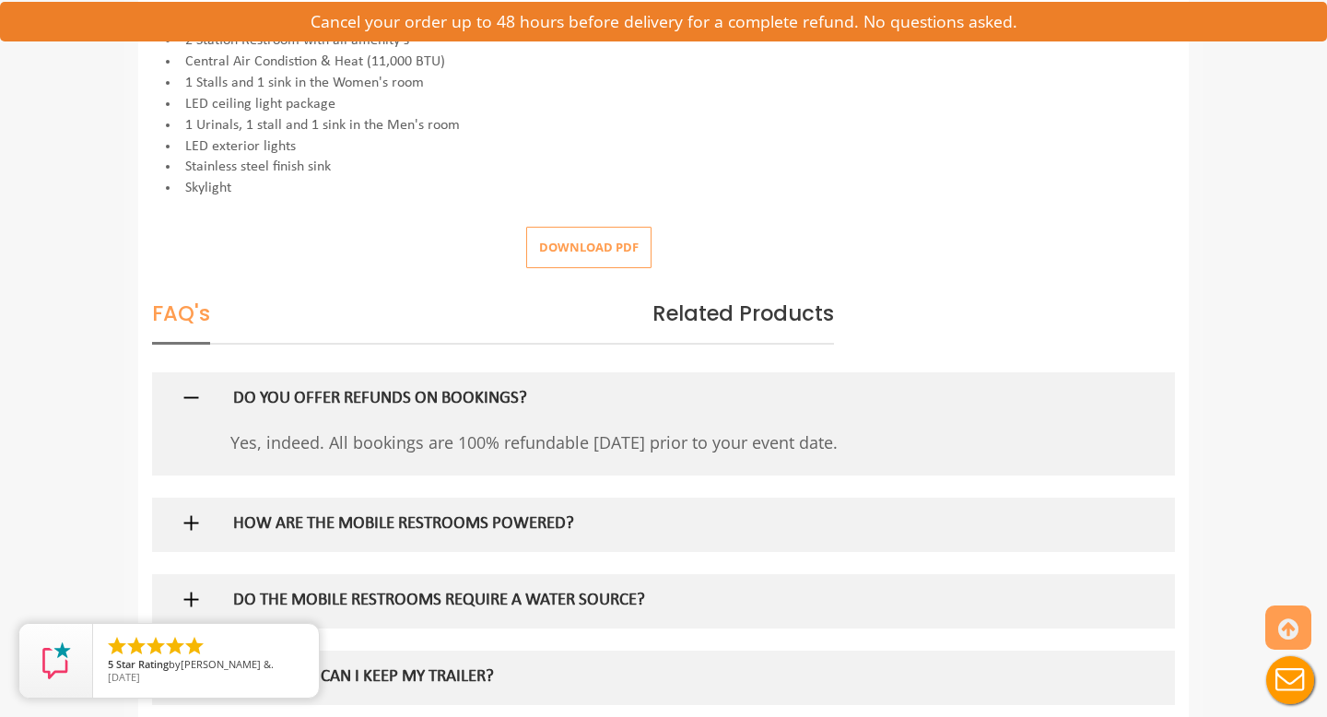
click at [596, 228] on button "Download pdf" at bounding box center [588, 247] width 125 height 41
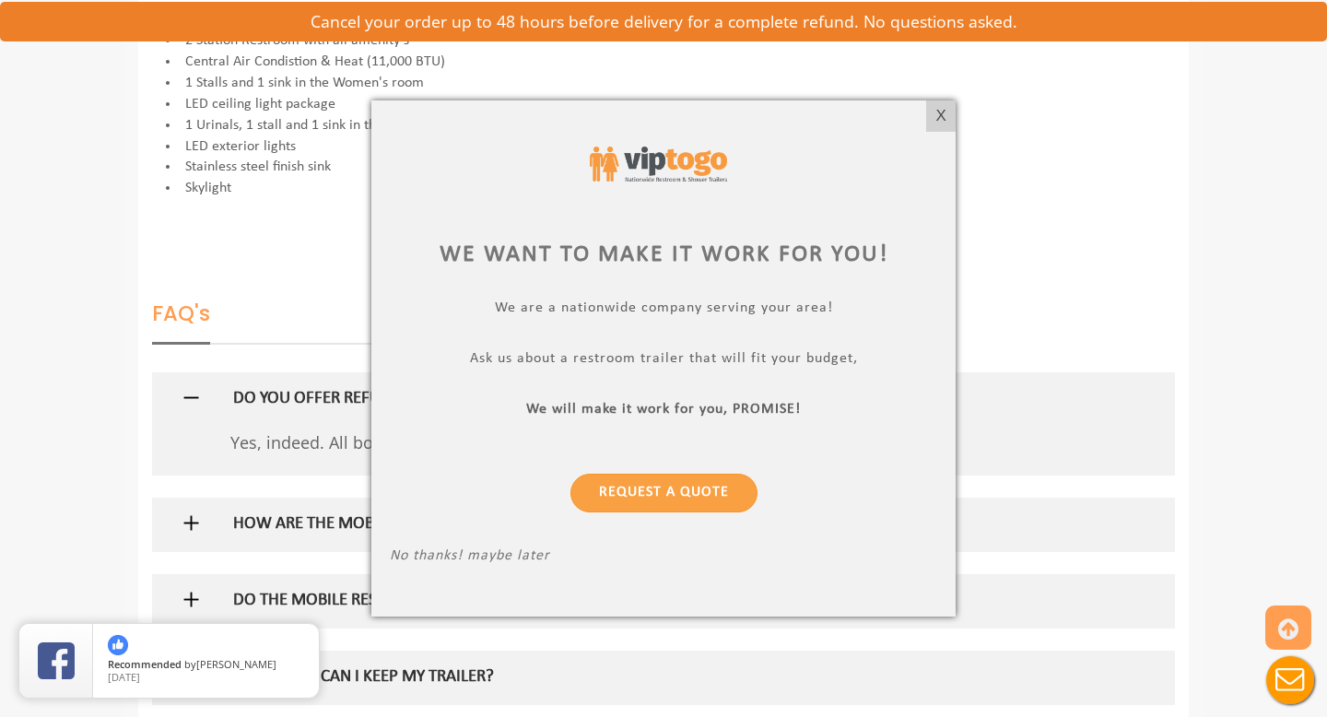
click at [520, 564] on p "No thanks! maybe later" at bounding box center [663, 557] width 547 height 21
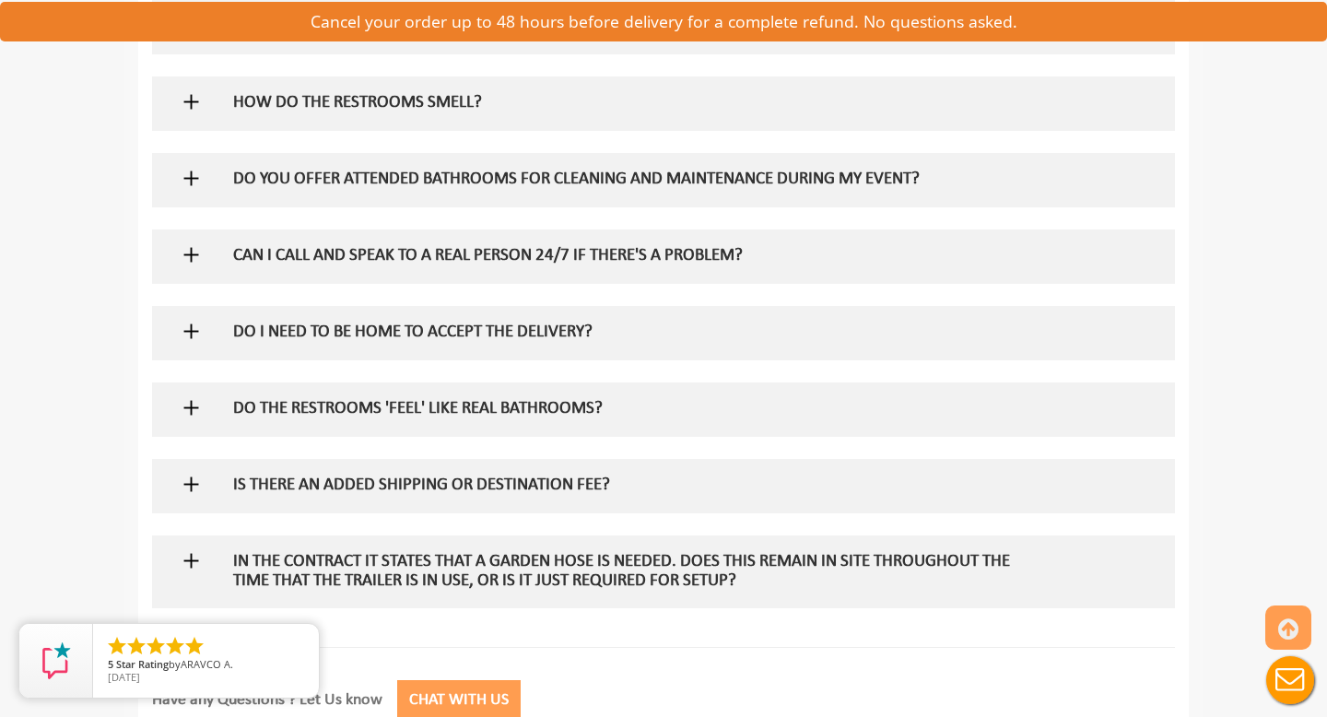
scroll to position [1856, 0]
click at [454, 106] on h5 "HOW DO THE RESTROOMS SMELL?" at bounding box center [634, 102] width 802 height 19
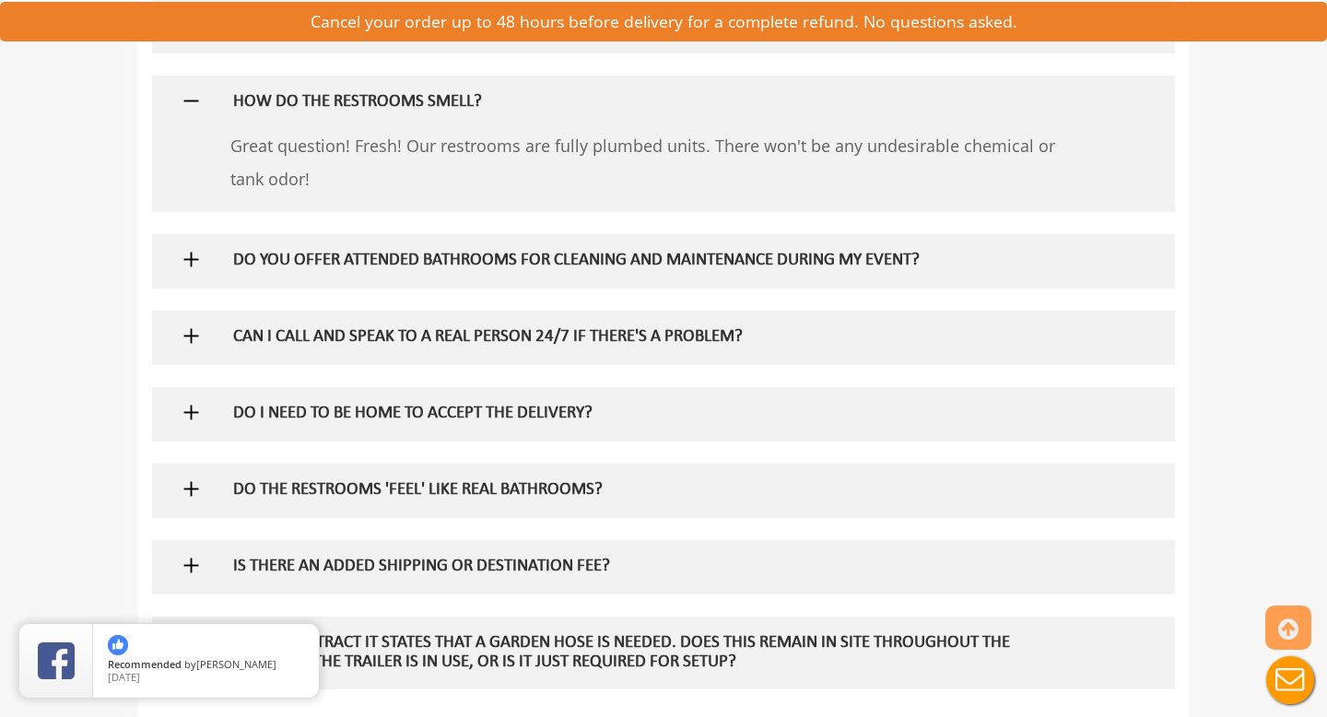
click at [454, 106] on h5 "HOW DO THE RESTROOMS SMELL?" at bounding box center [634, 102] width 802 height 19
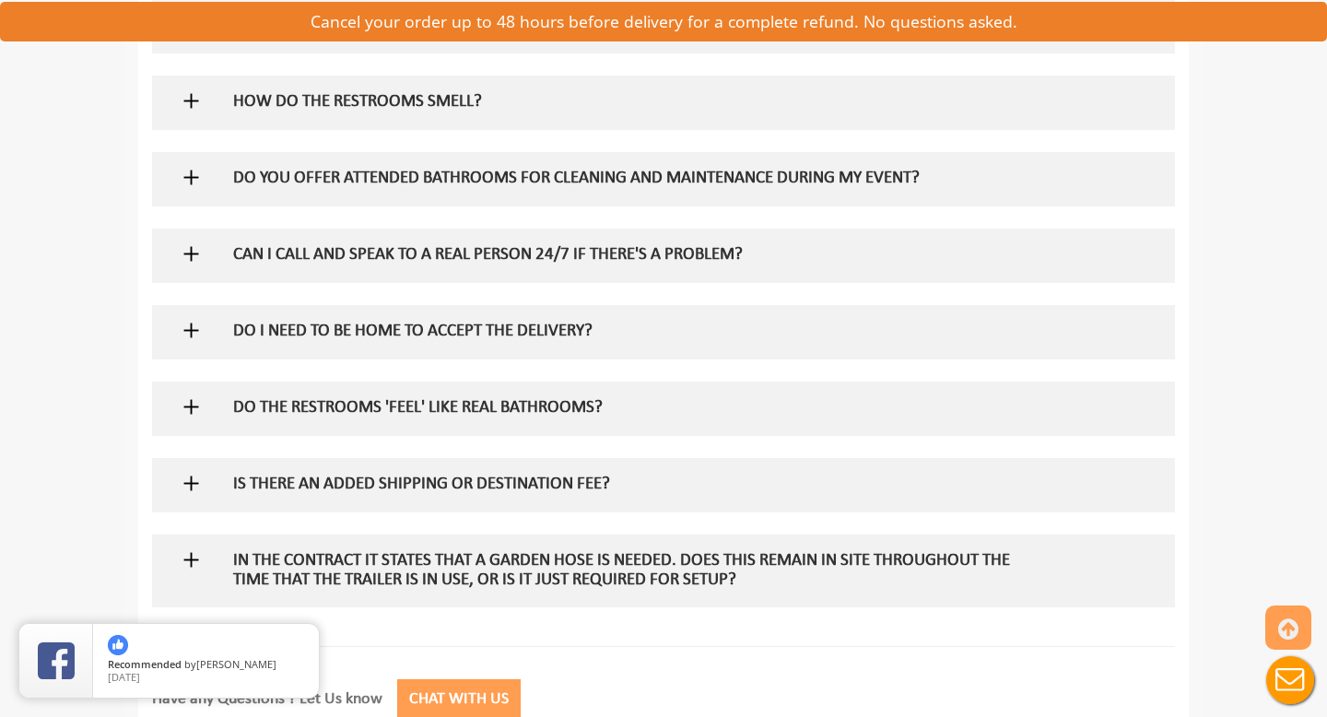
click at [480, 175] on h5 "DO YOU OFFER ATTENDED BATHROOMS FOR CLEANING AND MAINTENANCE DURING MY EVENT?" at bounding box center [634, 179] width 802 height 19
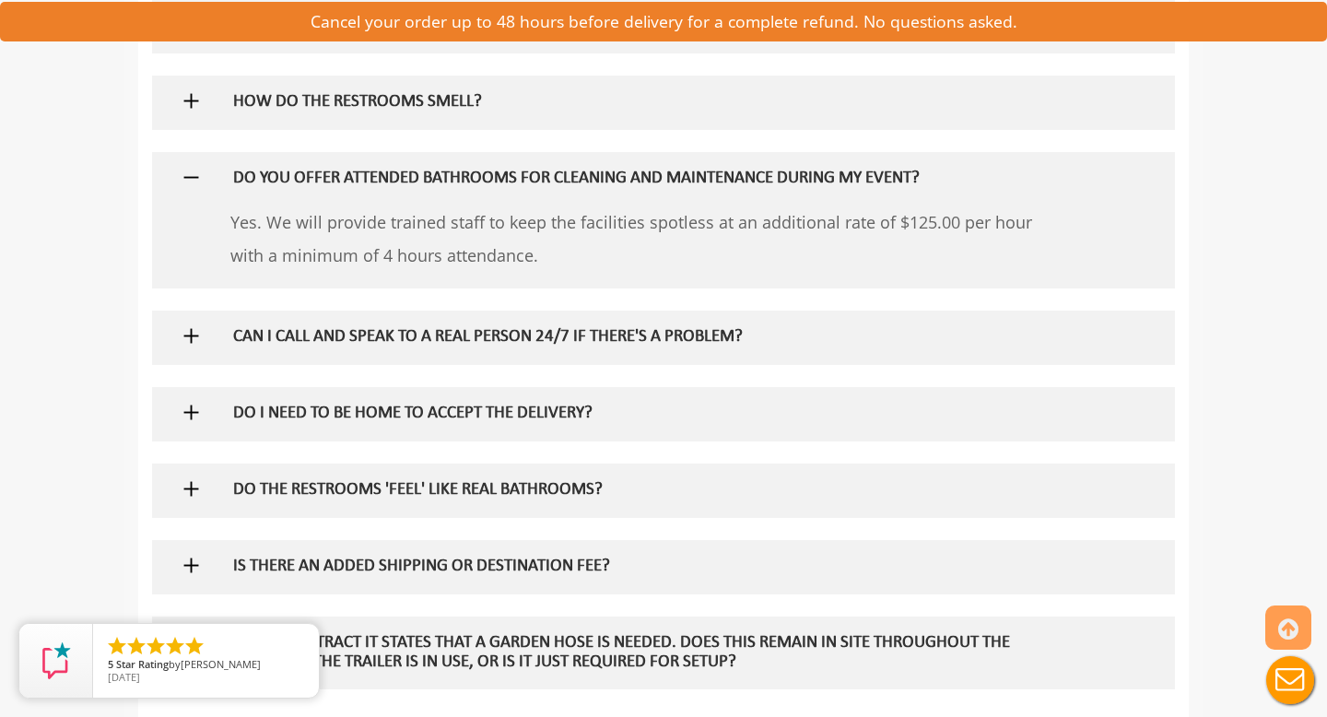
click at [480, 175] on h5 "DO YOU OFFER ATTENDED BATHROOMS FOR CLEANING AND MAINTENANCE DURING MY EVENT?" at bounding box center [634, 179] width 802 height 19
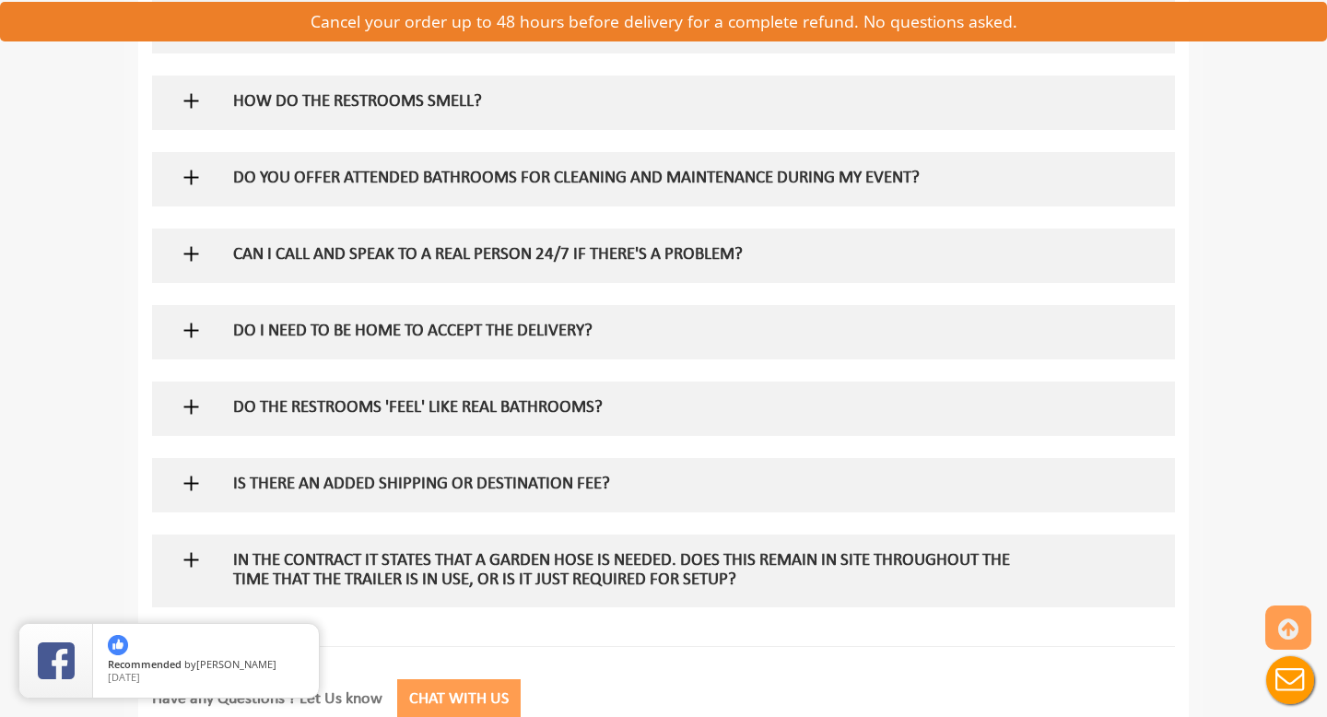
click at [381, 406] on h5 "DO THE RESTROOMS 'FEEL' LIKE REAL BATHROOMS?" at bounding box center [634, 408] width 802 height 19
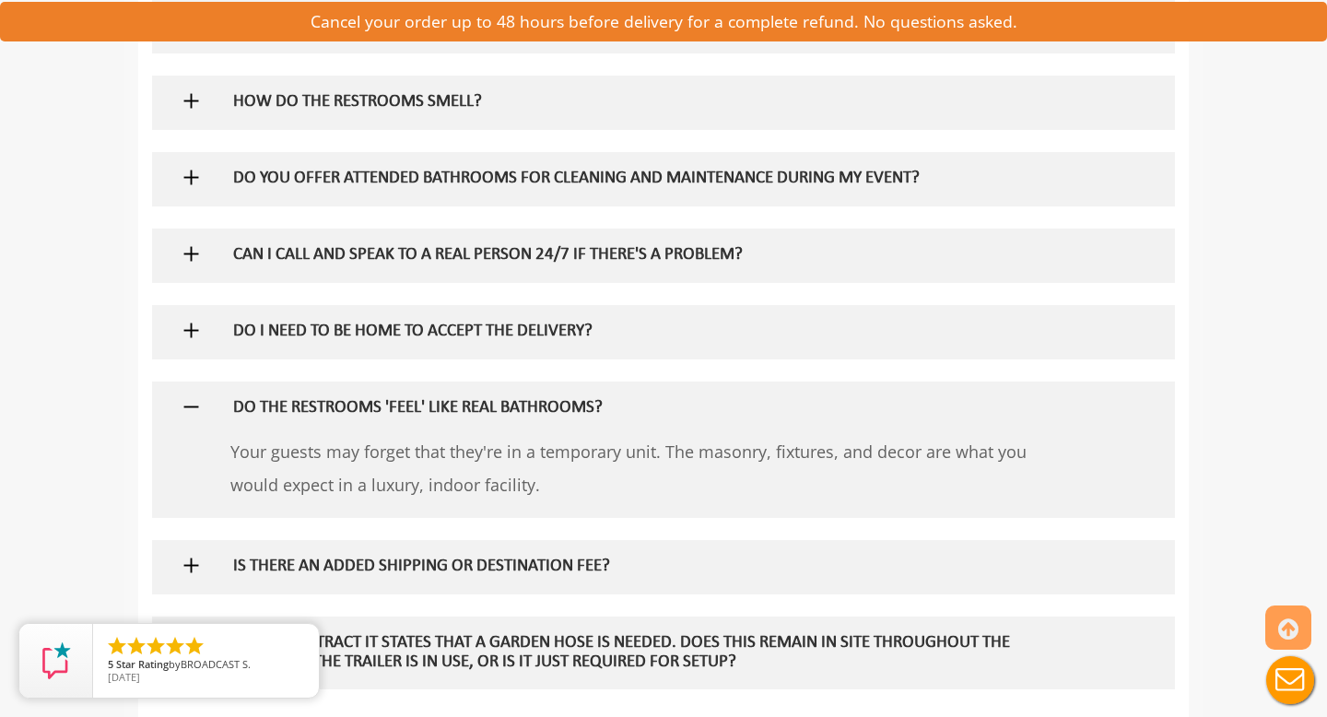
click at [381, 406] on h5 "DO THE RESTROOMS 'FEEL' LIKE REAL BATHROOMS?" at bounding box center [634, 408] width 802 height 19
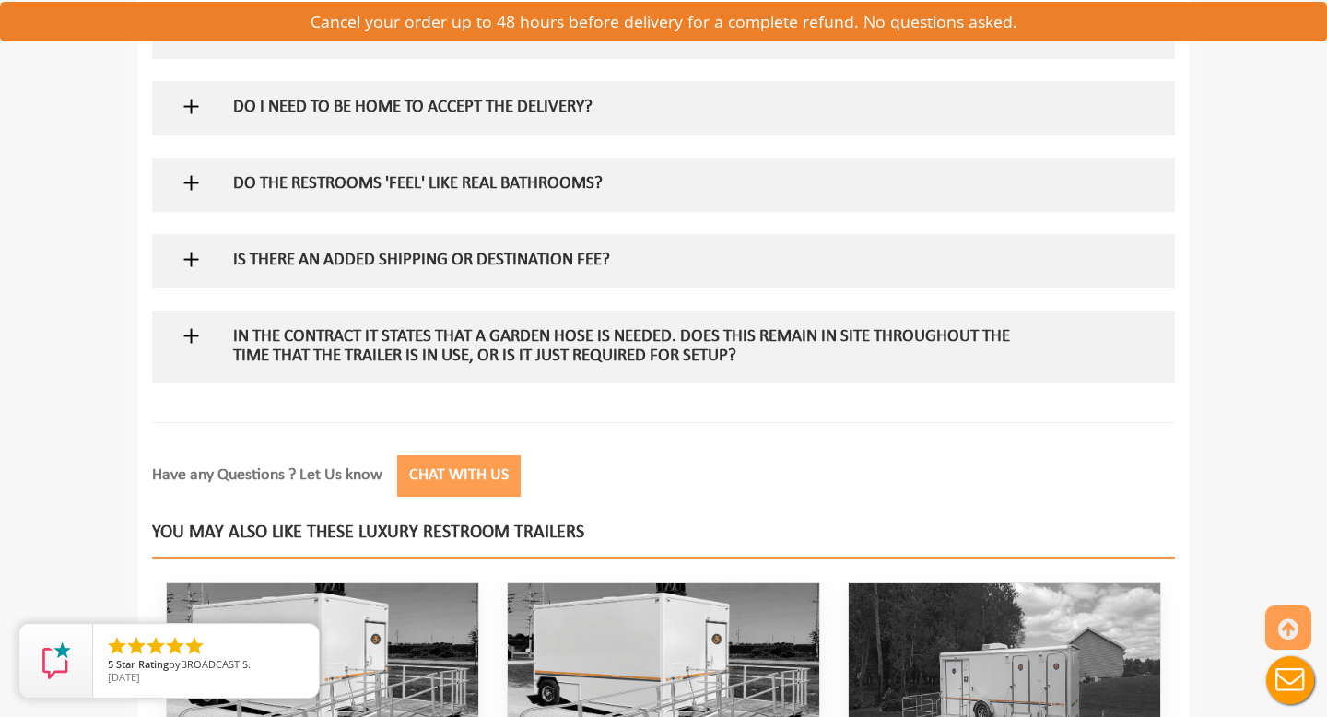
scroll to position [2098, 0]
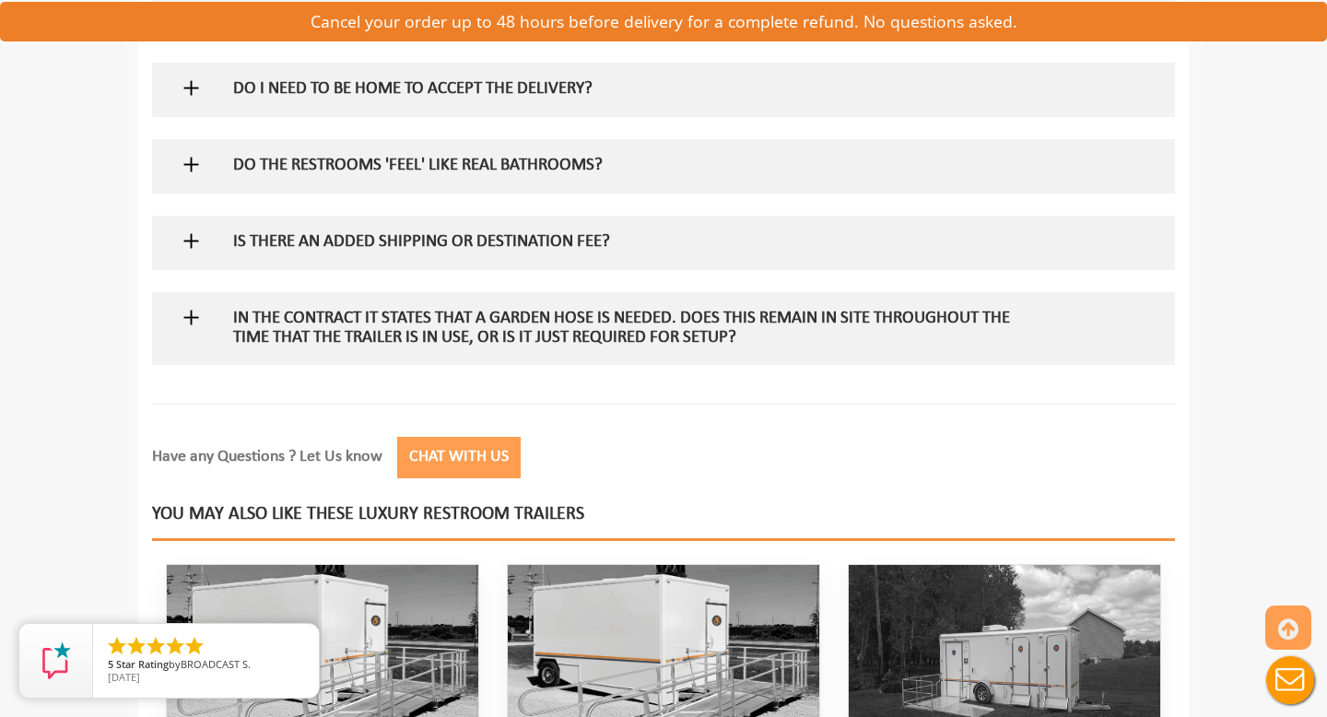
click at [425, 226] on div "IS THERE AN ADDED SHIPPING OR DESTINATION FEE?" at bounding box center [633, 242] width 829 height 53
click at [426, 241] on h5 "IS THERE AN ADDED SHIPPING OR DESTINATION FEE?" at bounding box center [634, 242] width 802 height 19
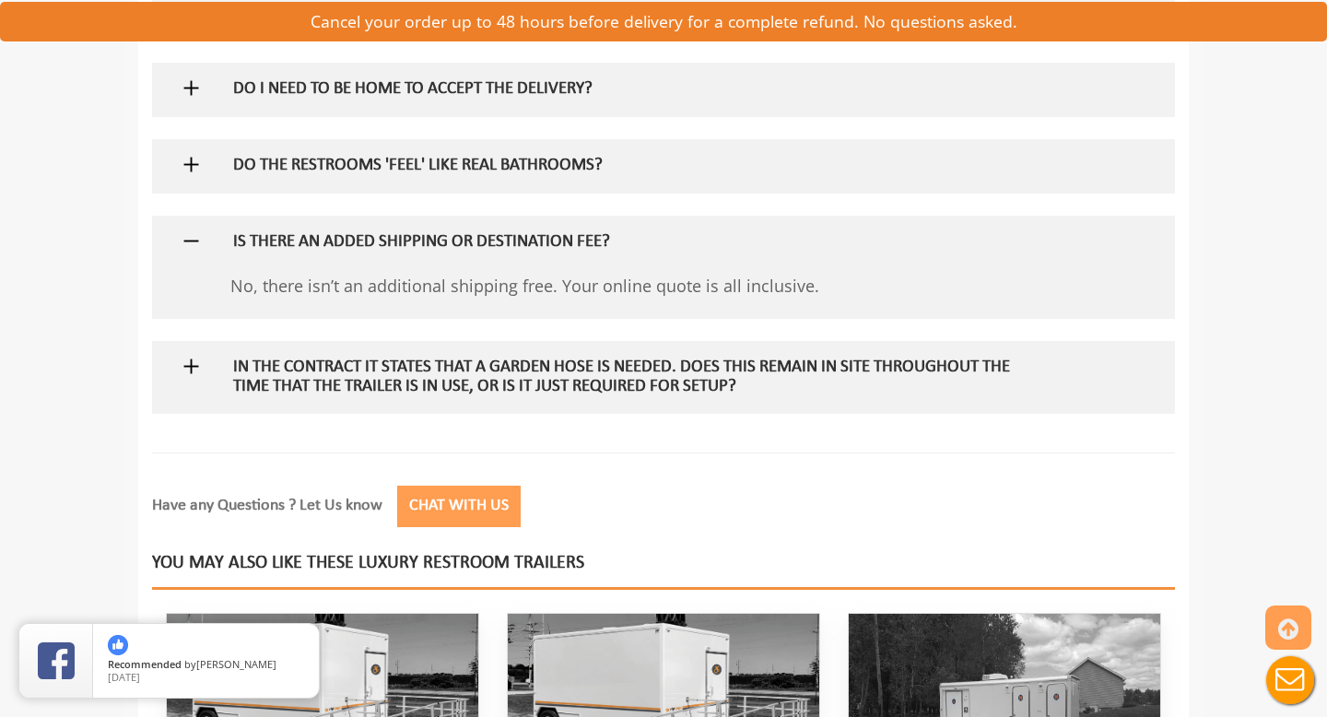
click at [427, 241] on h5 "IS THERE AN ADDED SHIPPING OR DESTINATION FEE?" at bounding box center [634, 242] width 802 height 19
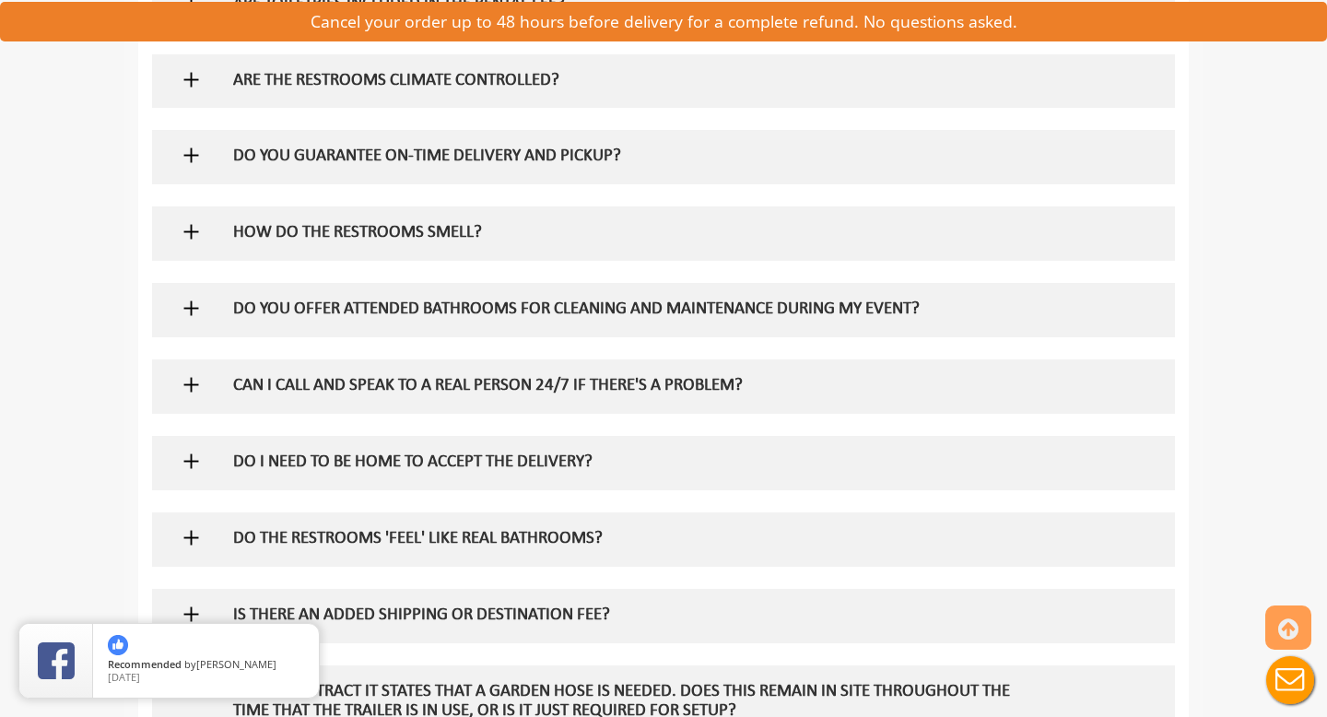
scroll to position [1288, 0]
